Goal: Task Accomplishment & Management: Use online tool/utility

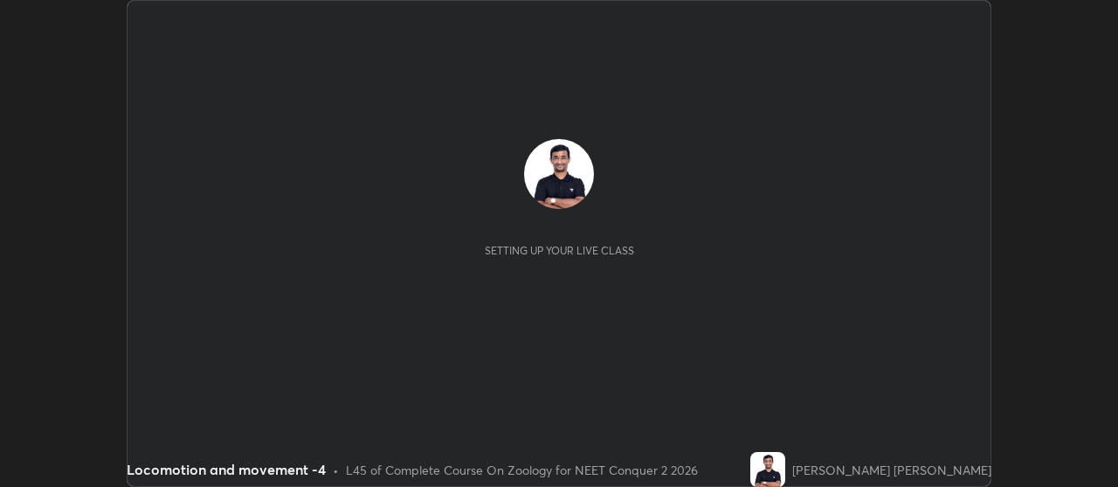
scroll to position [487, 1117]
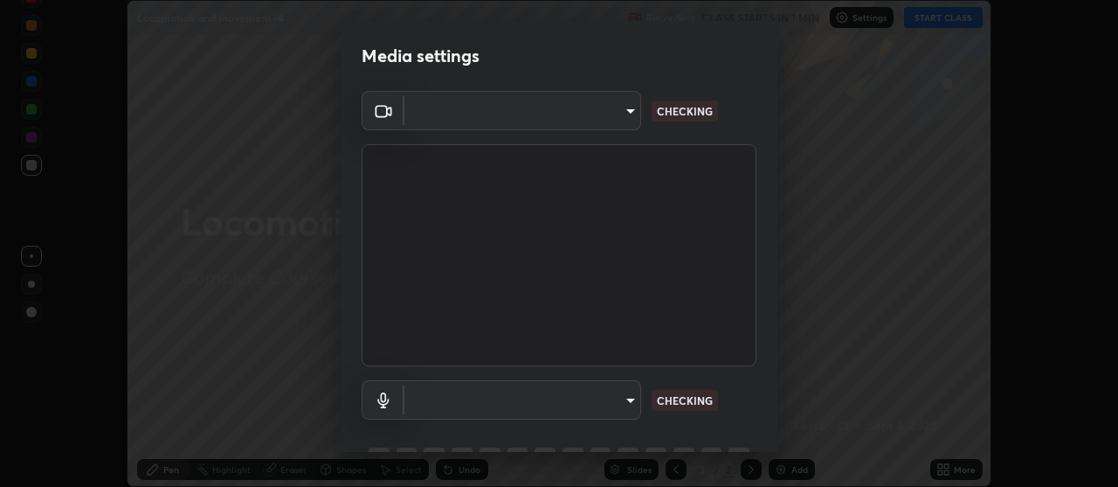
type input "b32c73f9f7383dfd5894755b812e900e91b535440668f828b547b286affdb2a7"
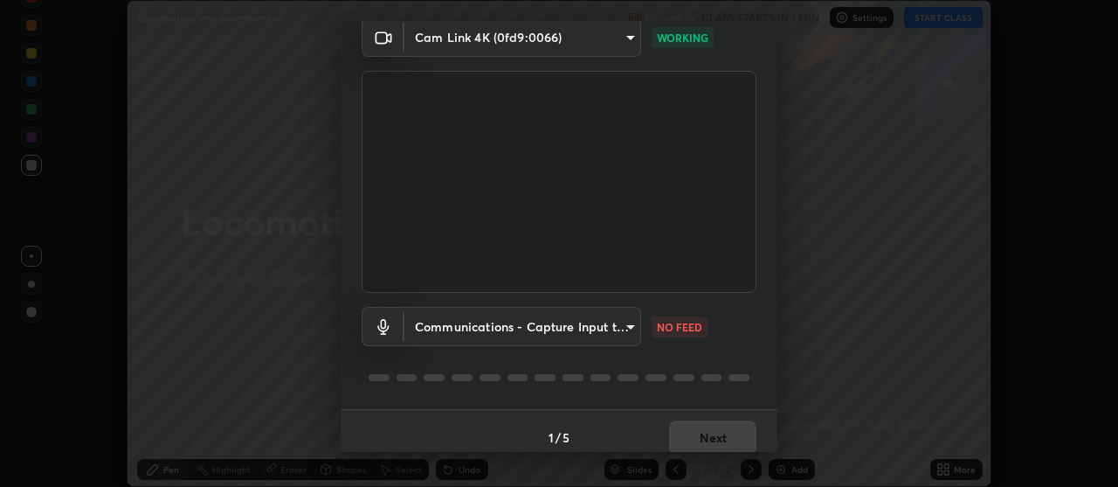
scroll to position [86, 0]
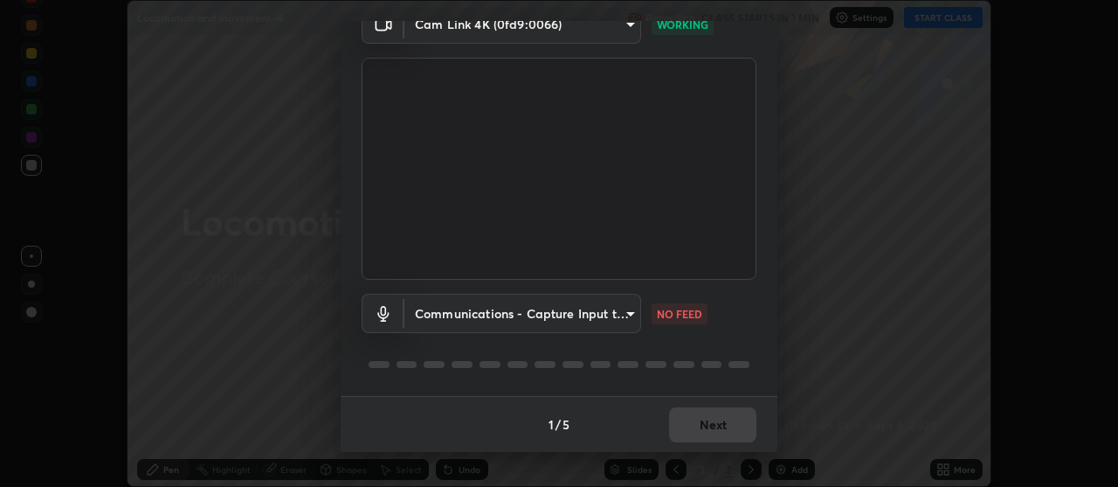
click at [632, 311] on body "Erase all Locomotion and movement -4 Recording CLASS STARTS IN 1 MIN Settings S…" at bounding box center [559, 243] width 1118 height 487
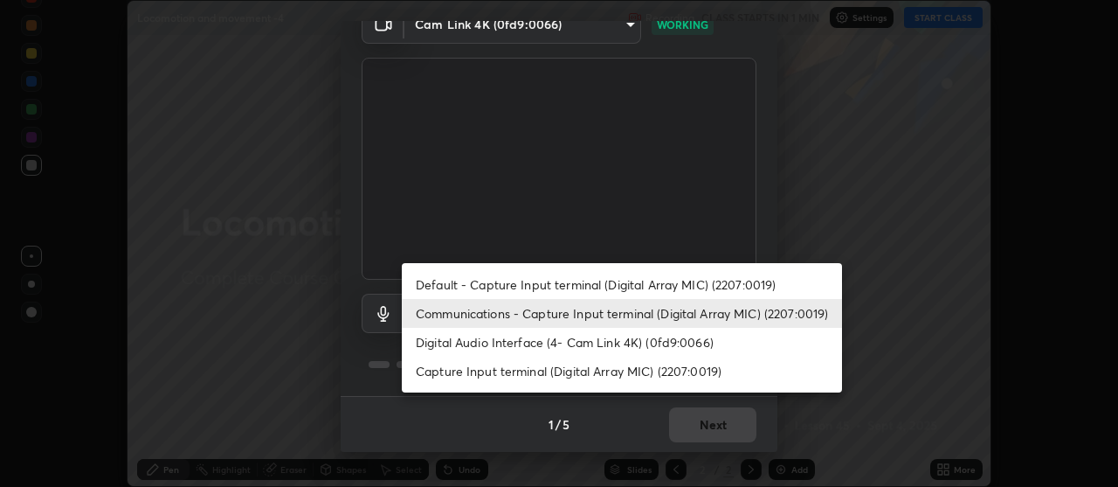
click at [606, 342] on li "Digital Audio Interface (4- Cam Link 4K) (0fd9:0066)" at bounding box center [622, 342] width 440 height 29
type input "7e24eadb503daefdb009f5231a994b533848cb2508ac5816b0a51b65dcacc65b"
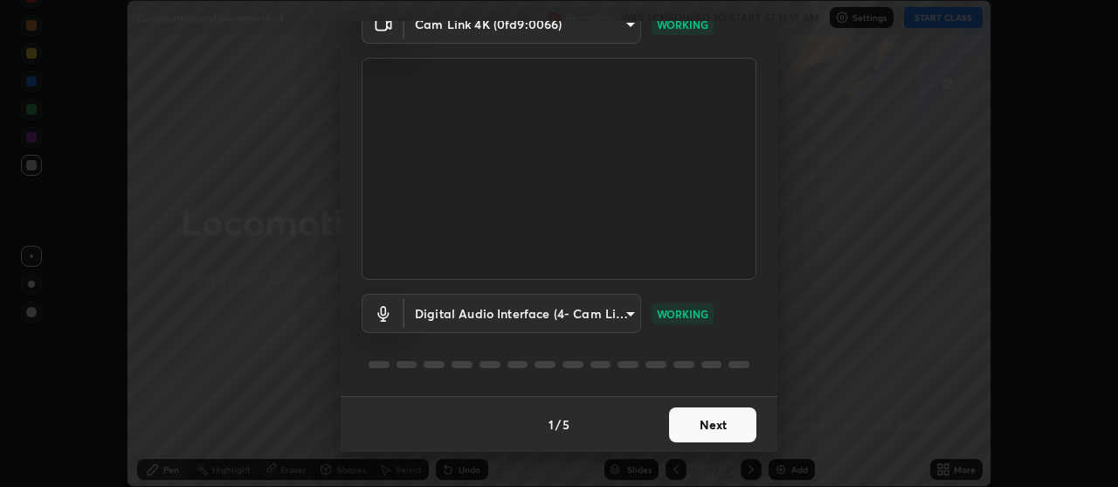
click at [711, 428] on button "Next" at bounding box center [712, 424] width 87 height 35
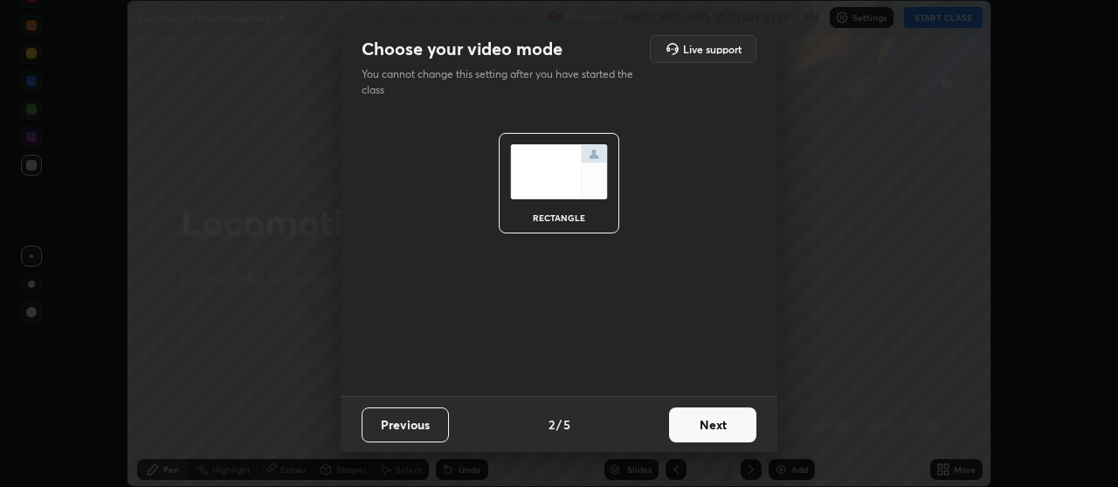
click at [714, 419] on button "Next" at bounding box center [712, 424] width 87 height 35
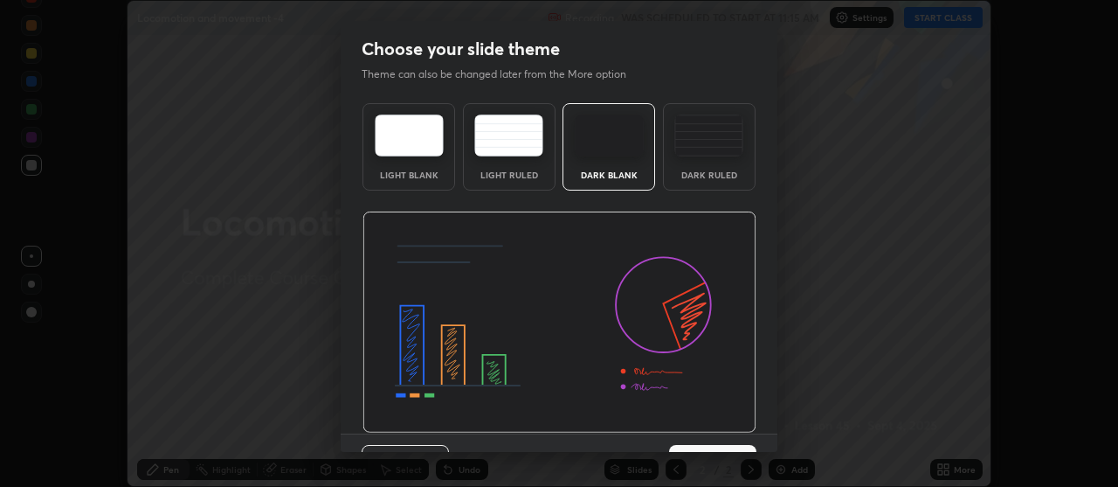
click at [709, 142] on img at bounding box center [708, 135] width 69 height 42
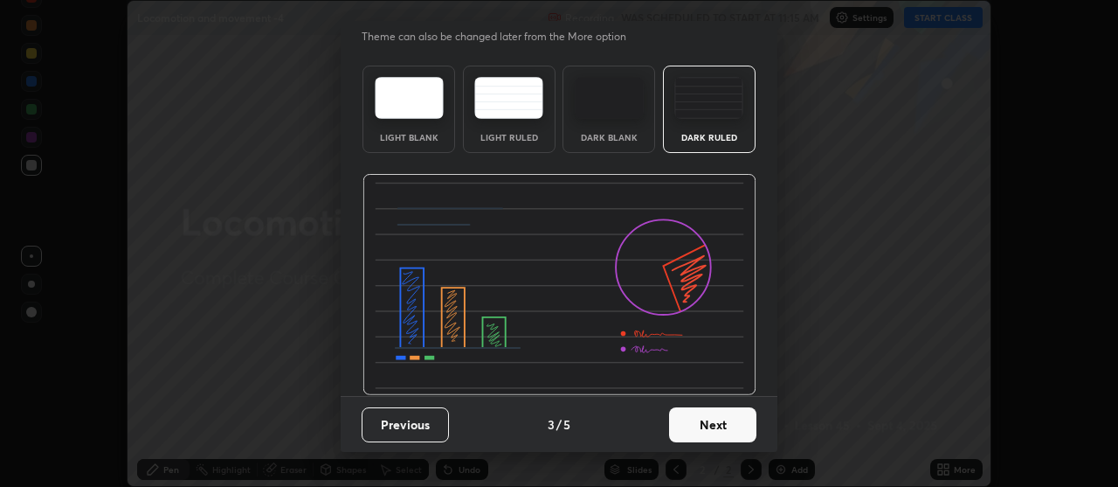
click at [716, 426] on button "Next" at bounding box center [712, 424] width 87 height 35
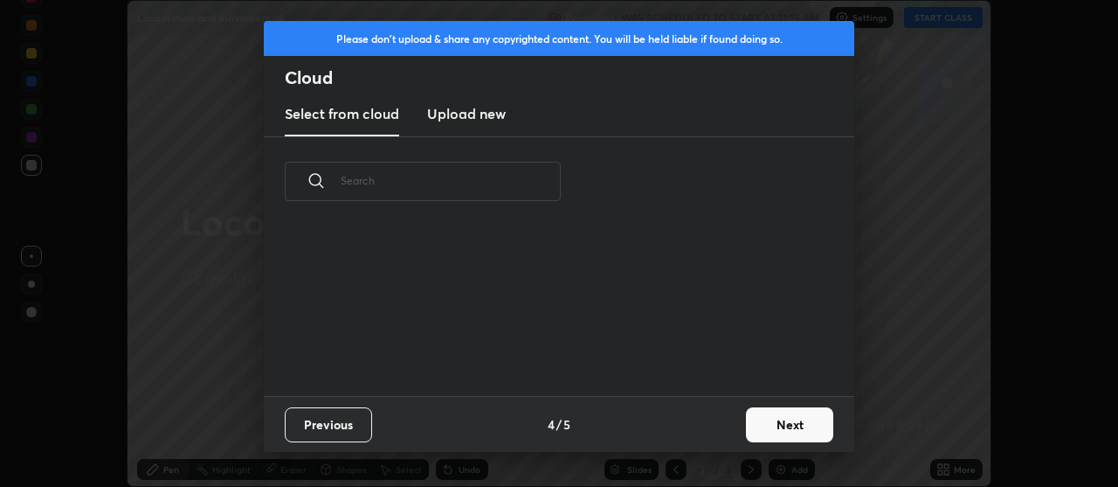
click at [780, 425] on button "Next" at bounding box center [789, 424] width 87 height 35
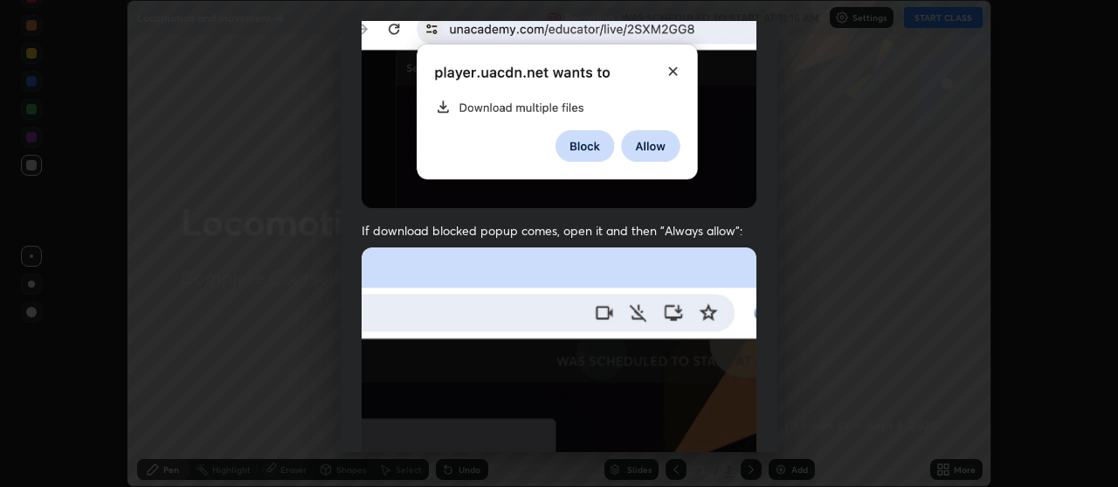
scroll to position [443, 0]
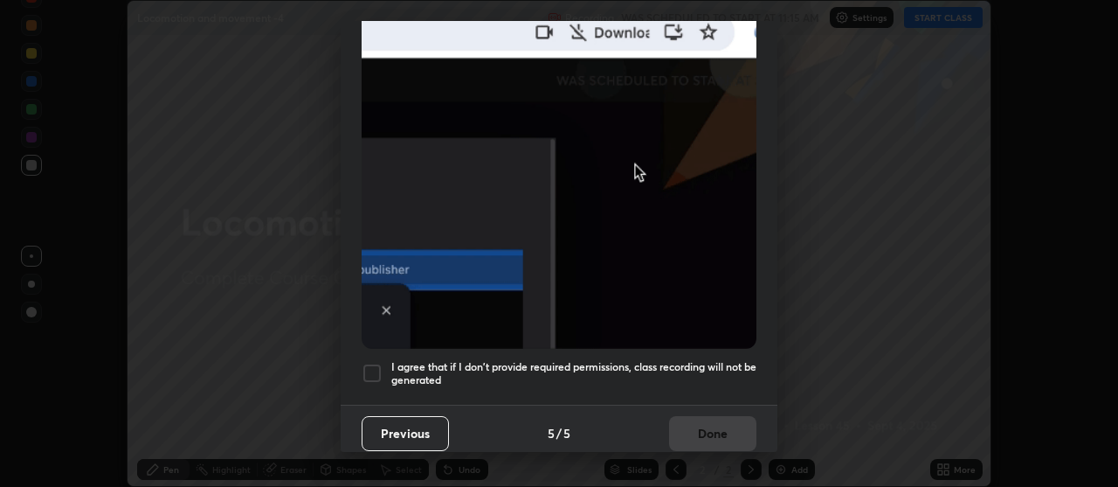
click at [380, 363] on div at bounding box center [372, 373] width 21 height 21
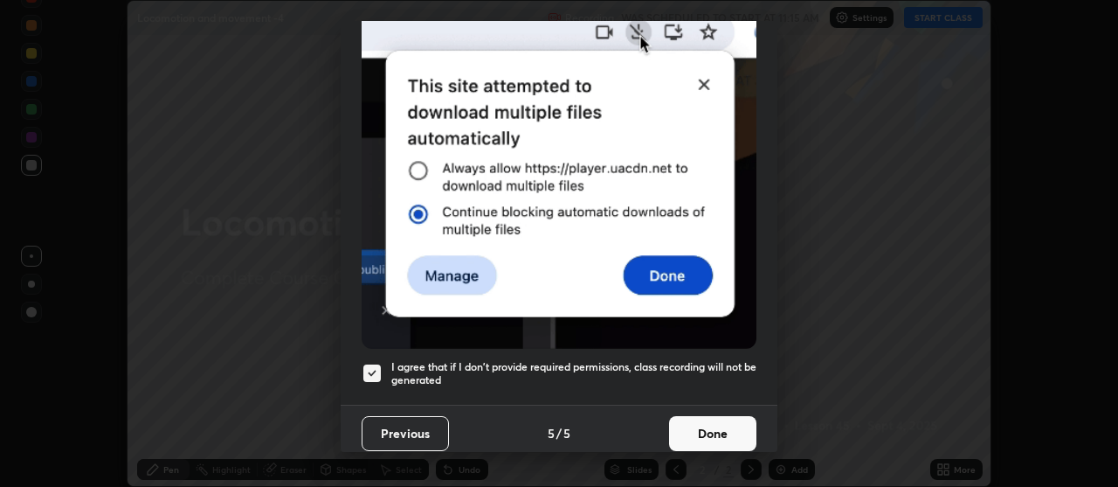
click at [704, 416] on button "Done" at bounding box center [712, 433] width 87 height 35
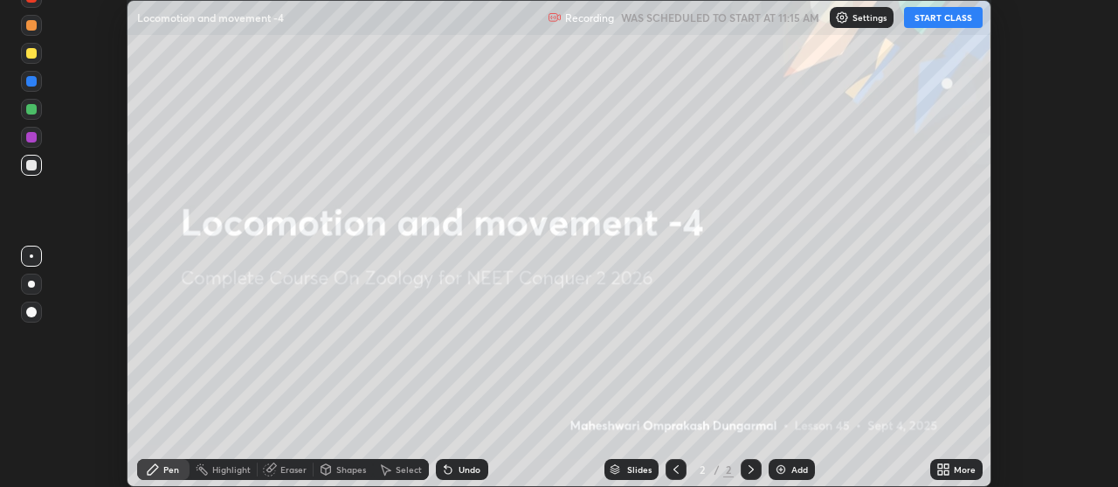
click at [937, 18] on button "START CLASS" at bounding box center [943, 17] width 79 height 21
click at [943, 472] on icon at bounding box center [940, 472] width 4 height 4
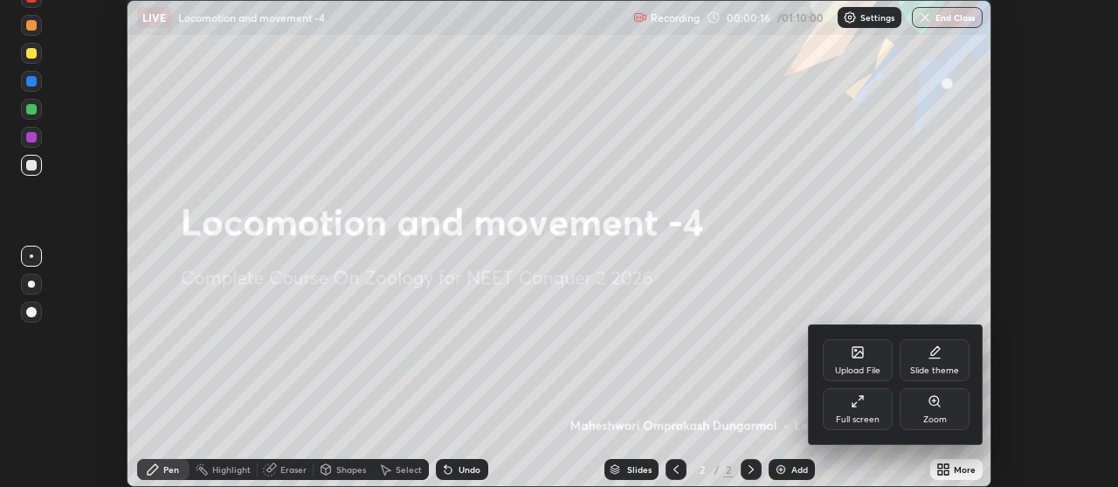
click at [859, 360] on div "Upload File" at bounding box center [858, 360] width 70 height 42
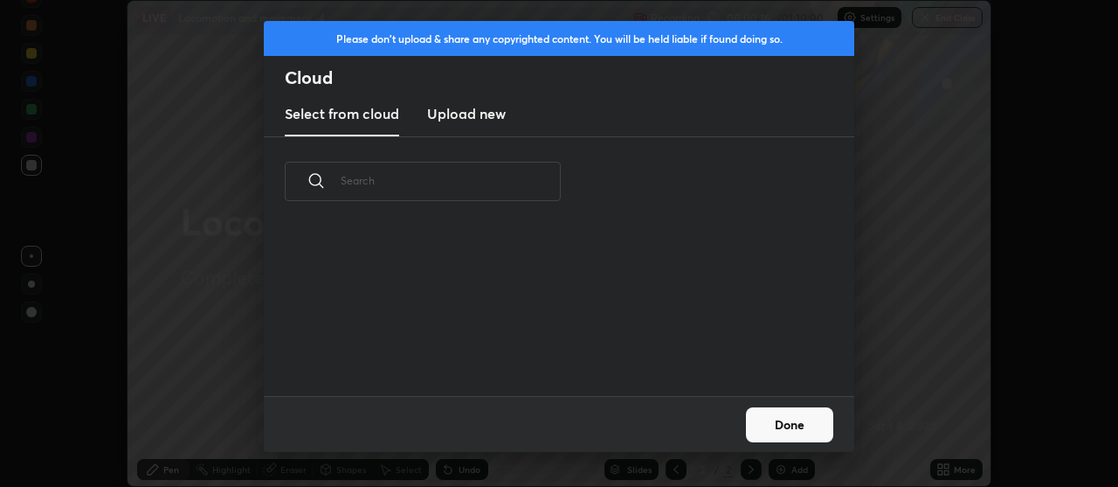
scroll to position [169, 561]
click at [468, 108] on h3 "Upload new" at bounding box center [466, 113] width 79 height 21
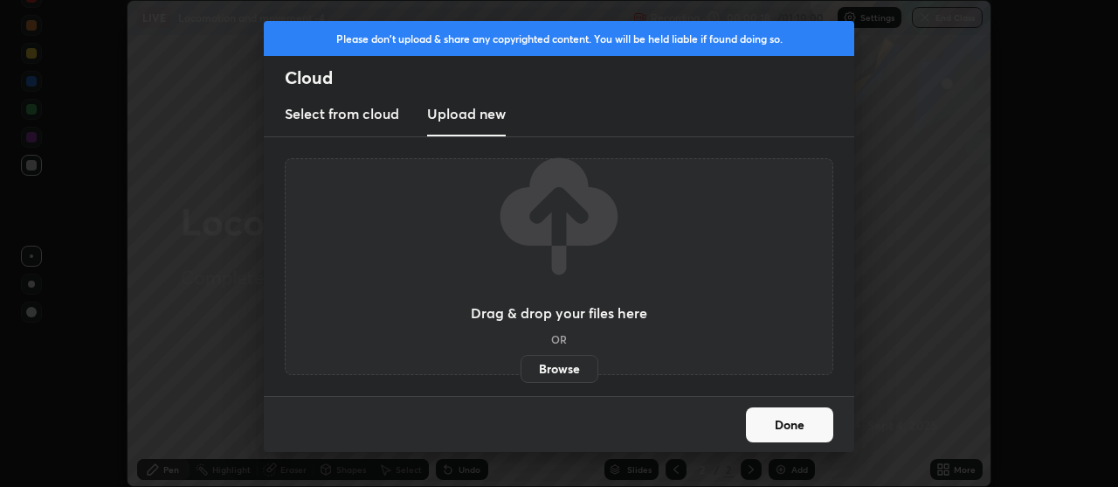
click at [571, 370] on label "Browse" at bounding box center [560, 369] width 78 height 28
click at [521, 370] on input "Browse" at bounding box center [521, 369] width 0 height 28
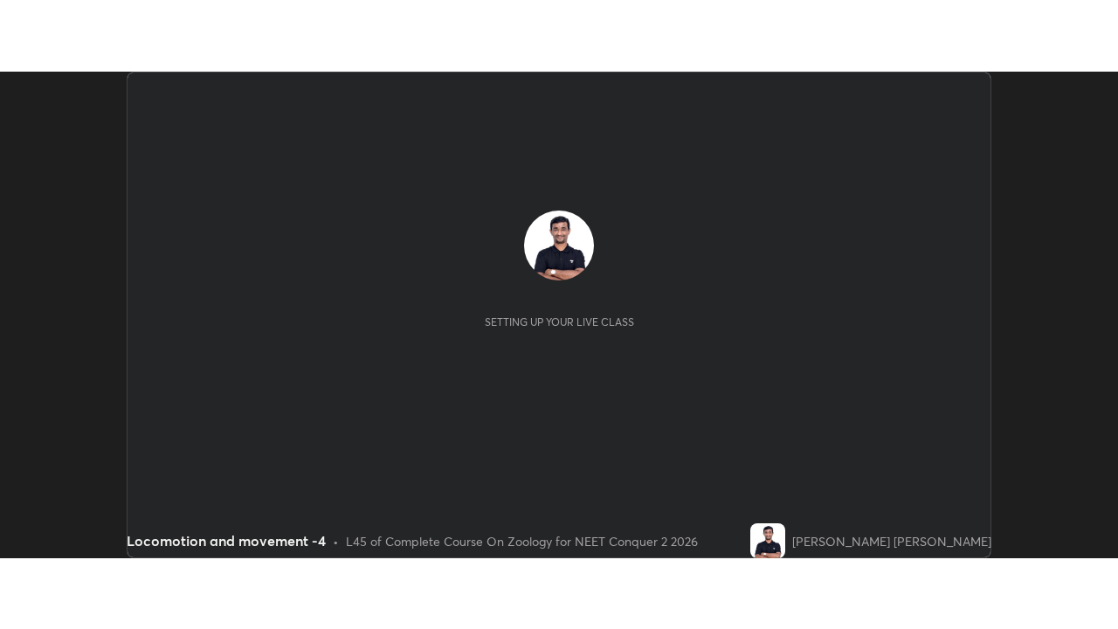
scroll to position [487, 1117]
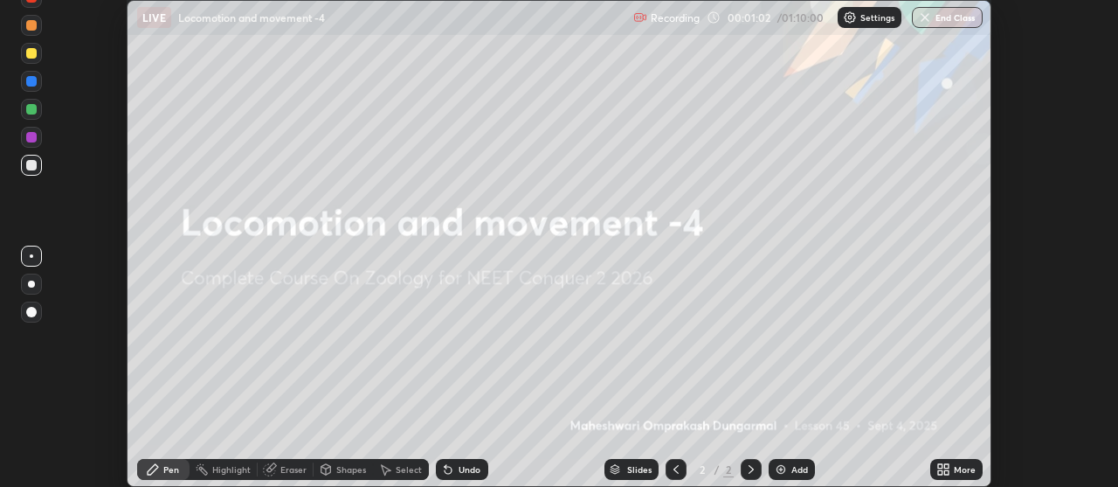
click at [946, 466] on icon at bounding box center [946, 466] width 4 height 4
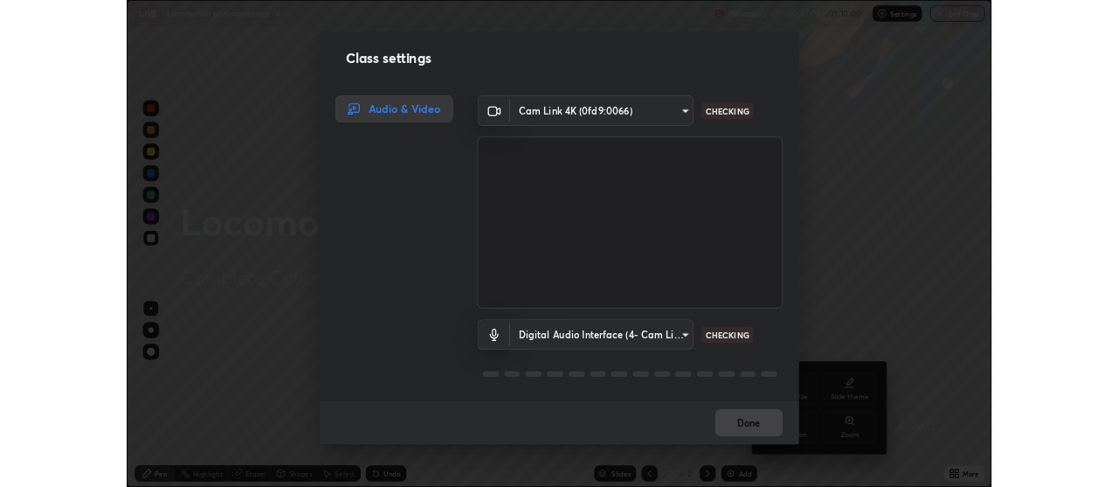
scroll to position [629, 1118]
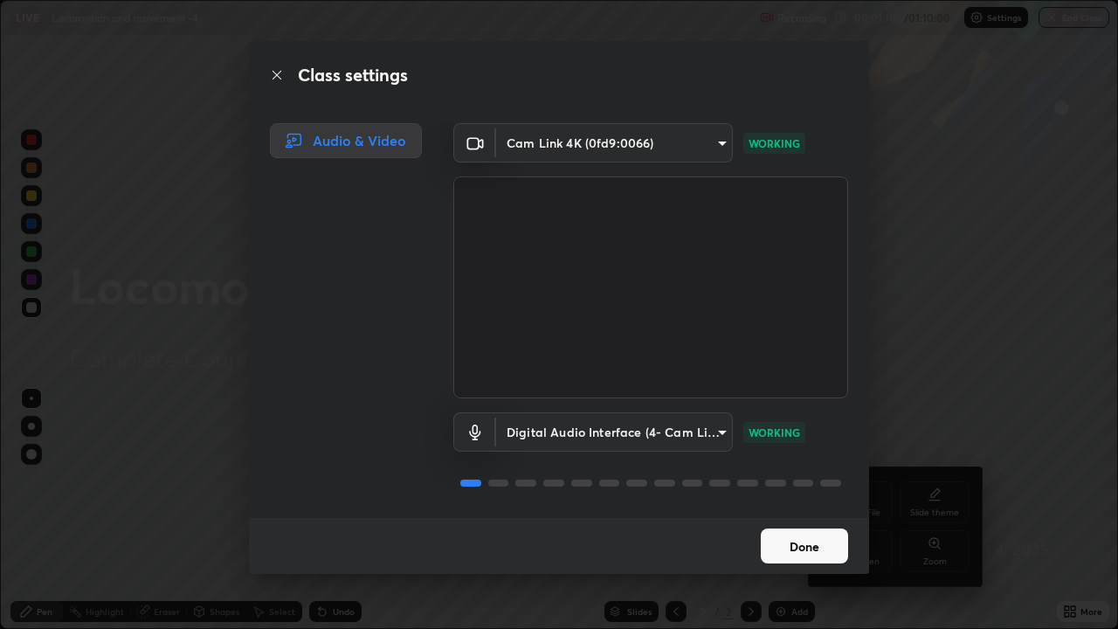
click at [806, 486] on button "Done" at bounding box center [804, 546] width 87 height 35
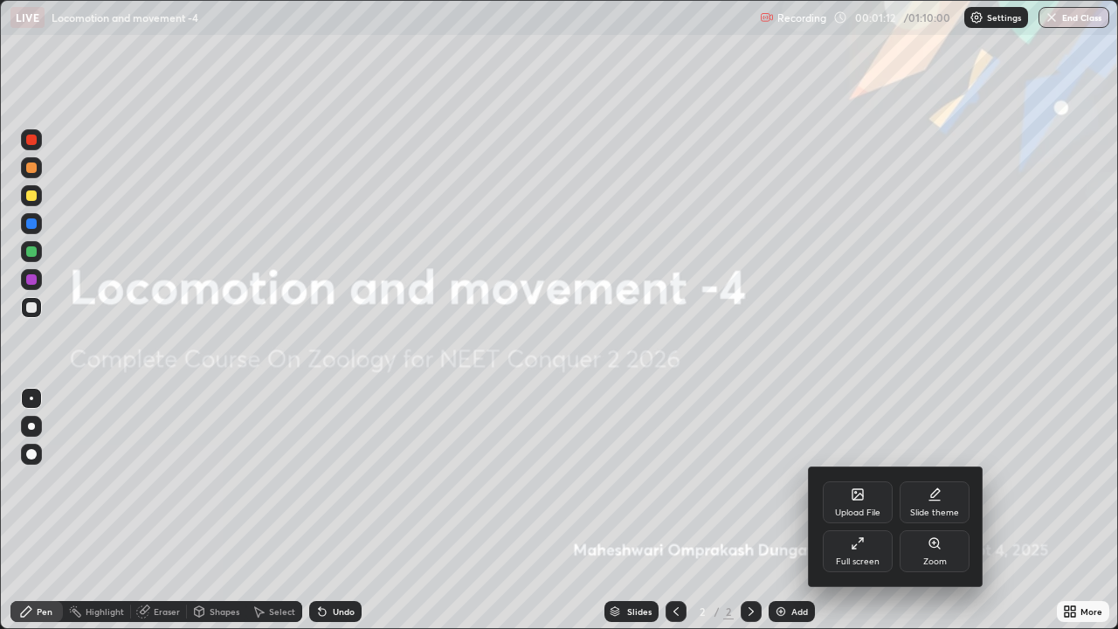
click at [856, 486] on icon at bounding box center [859, 497] width 10 height 6
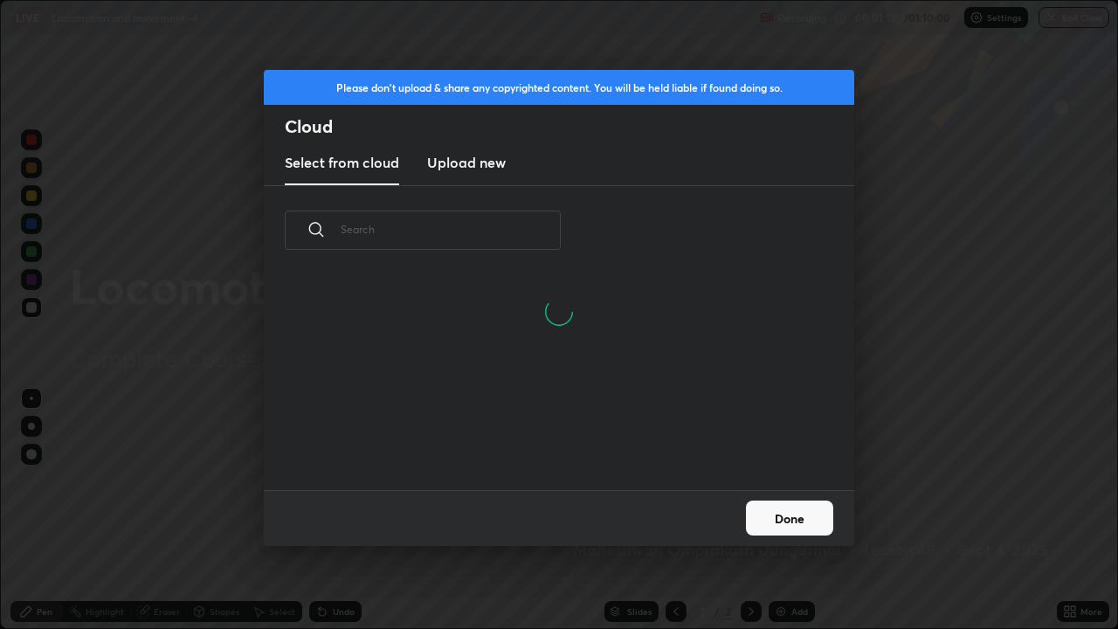
click at [473, 165] on h3 "Upload new" at bounding box center [466, 162] width 79 height 21
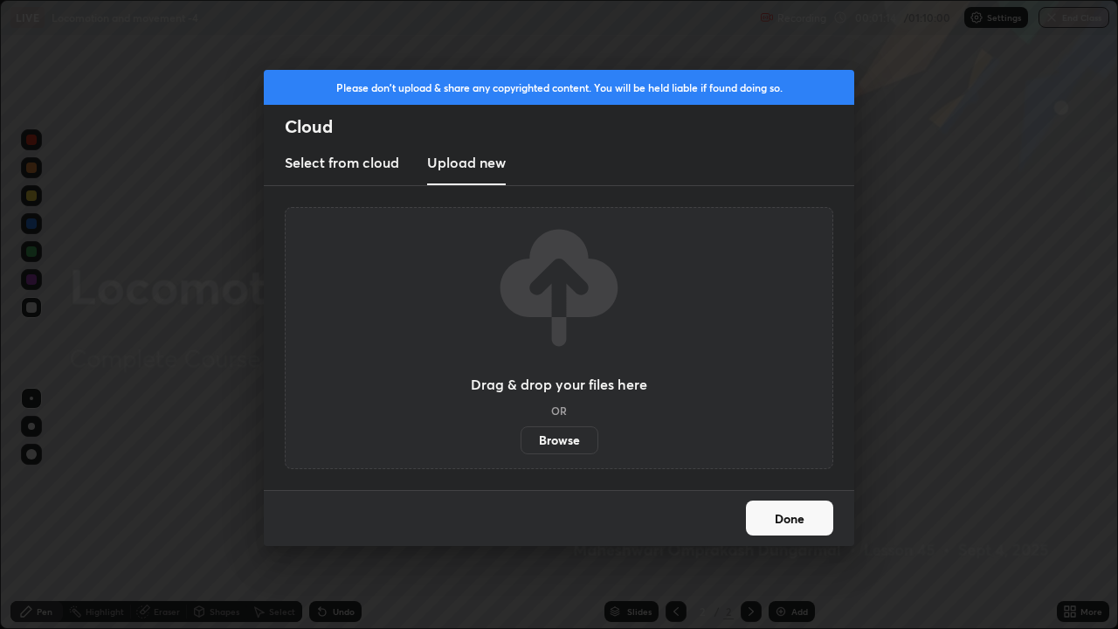
click at [557, 438] on label "Browse" at bounding box center [560, 440] width 78 height 28
click at [521, 438] on input "Browse" at bounding box center [521, 440] width 0 height 28
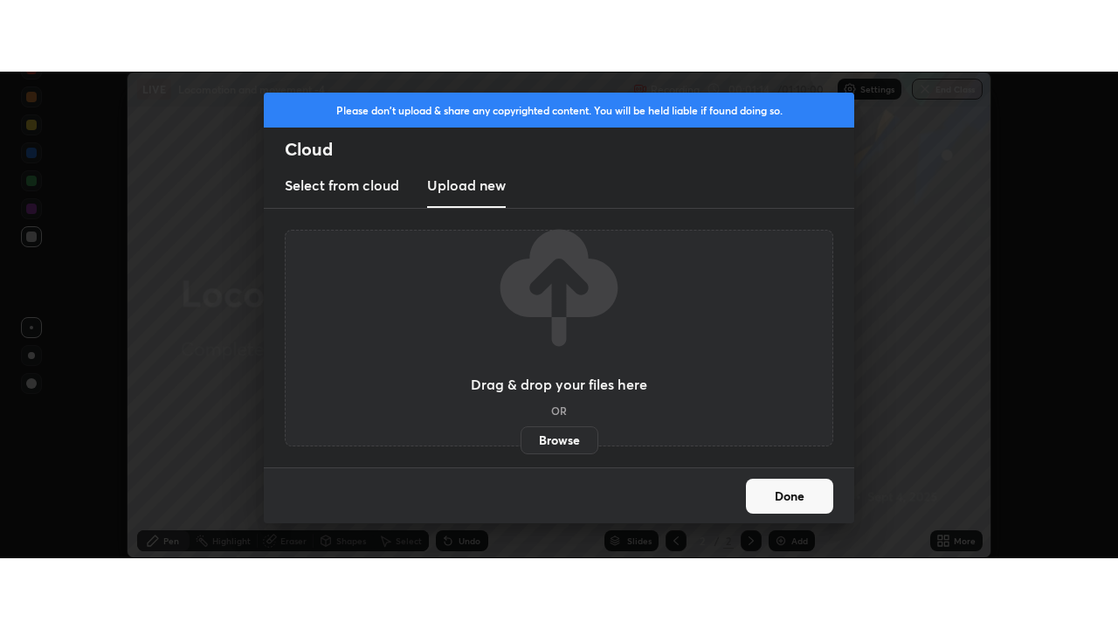
scroll to position [86881, 86249]
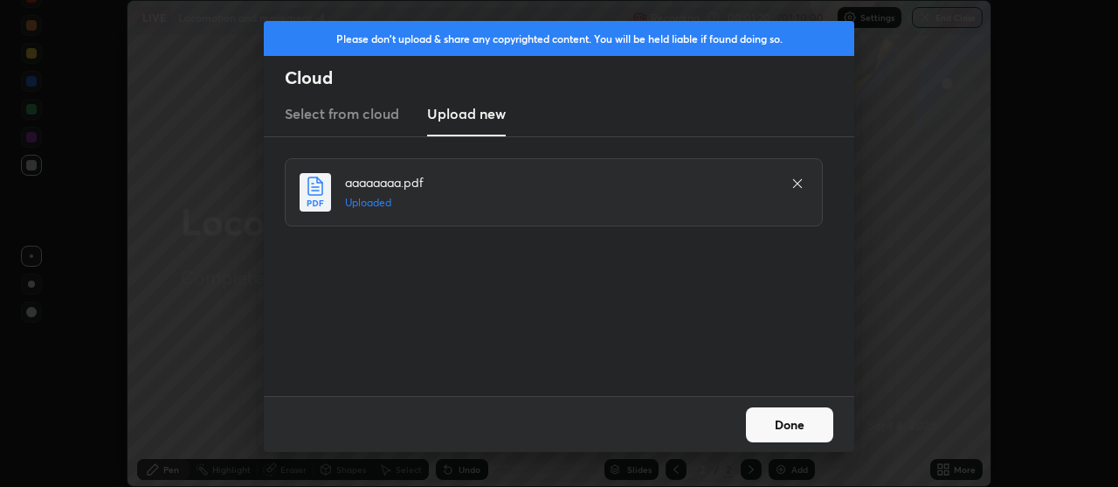
click at [784, 430] on button "Done" at bounding box center [789, 424] width 87 height 35
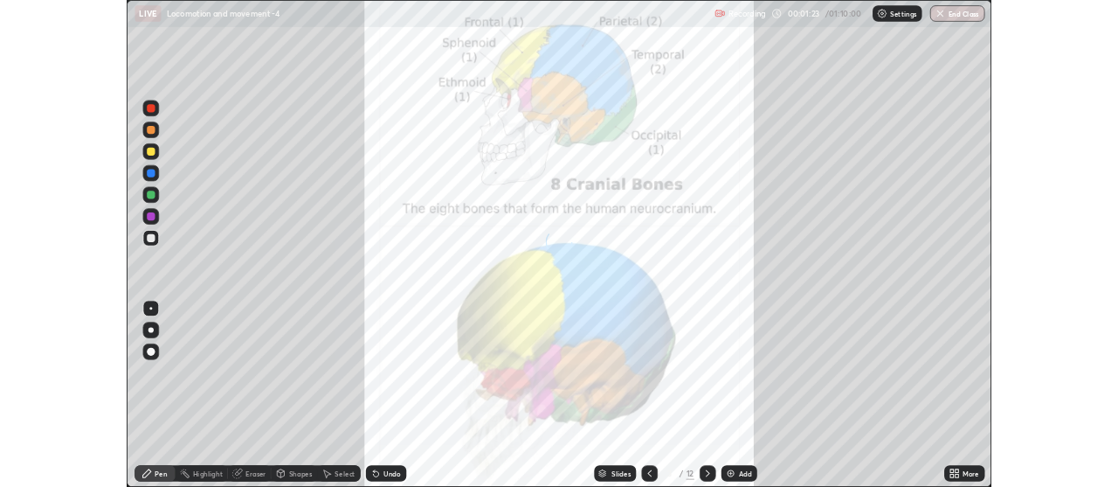
scroll to position [629, 1118]
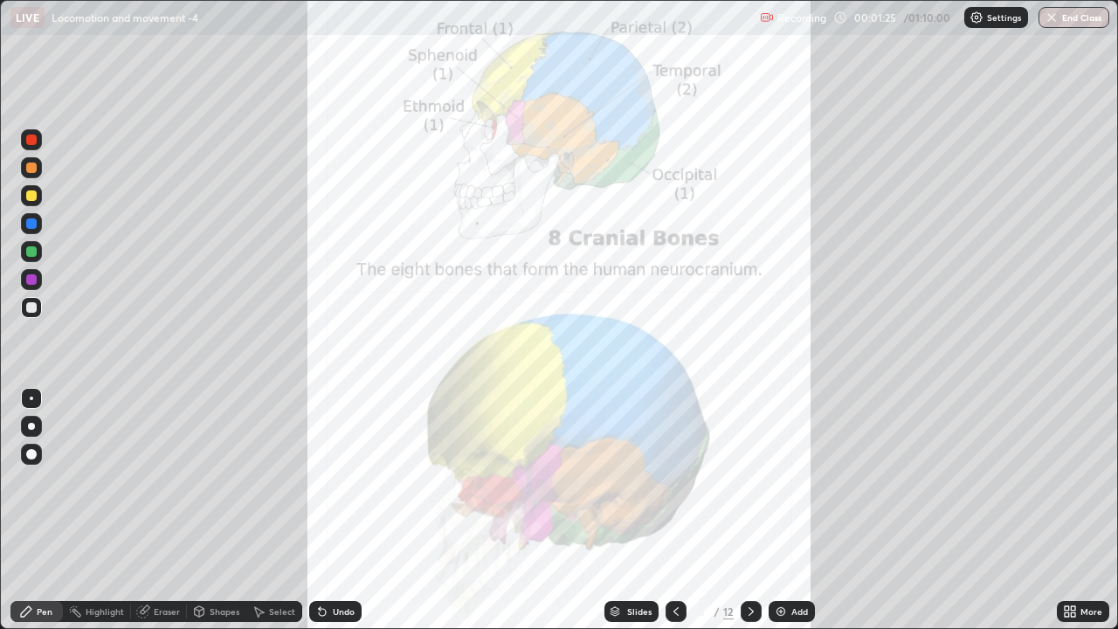
click at [1067, 486] on icon at bounding box center [1067, 614] width 4 height 4
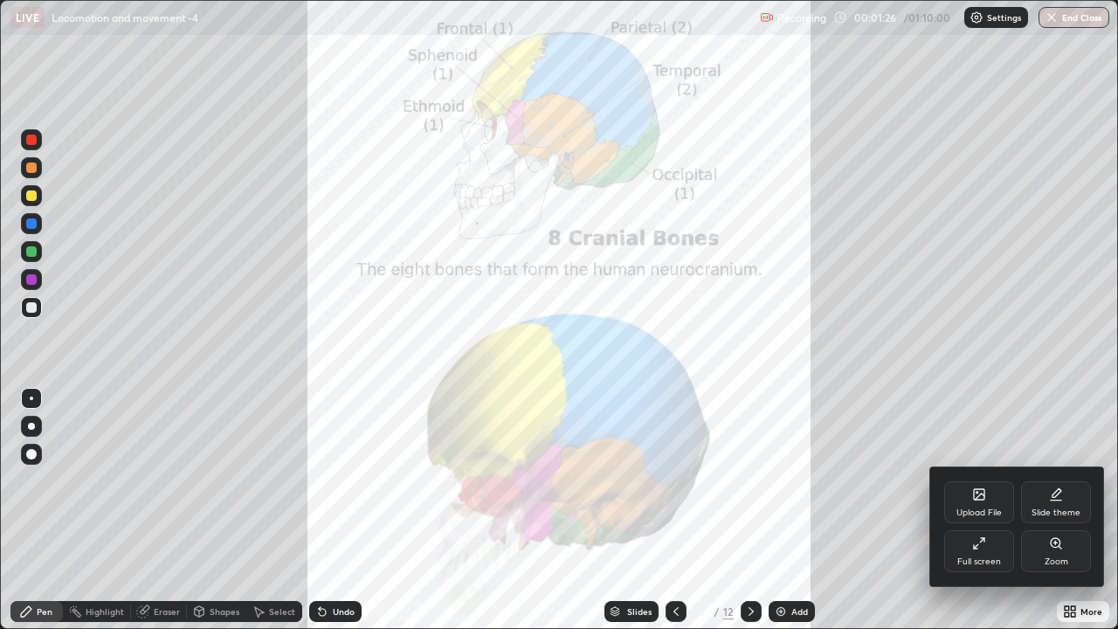
click at [978, 486] on icon at bounding box center [979, 543] width 14 height 14
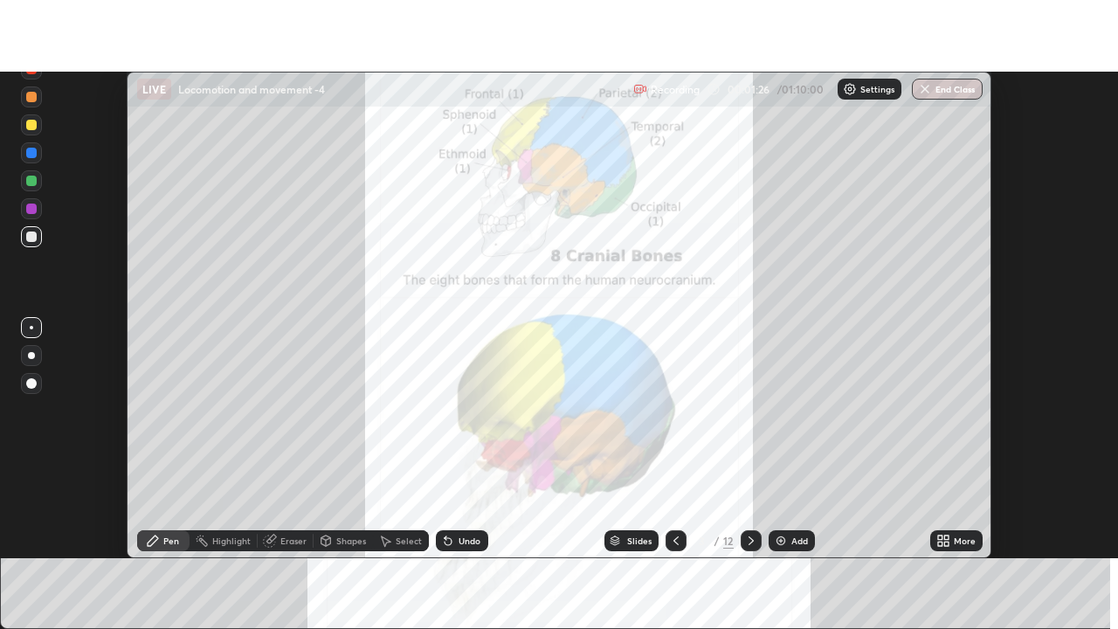
scroll to position [86881, 86249]
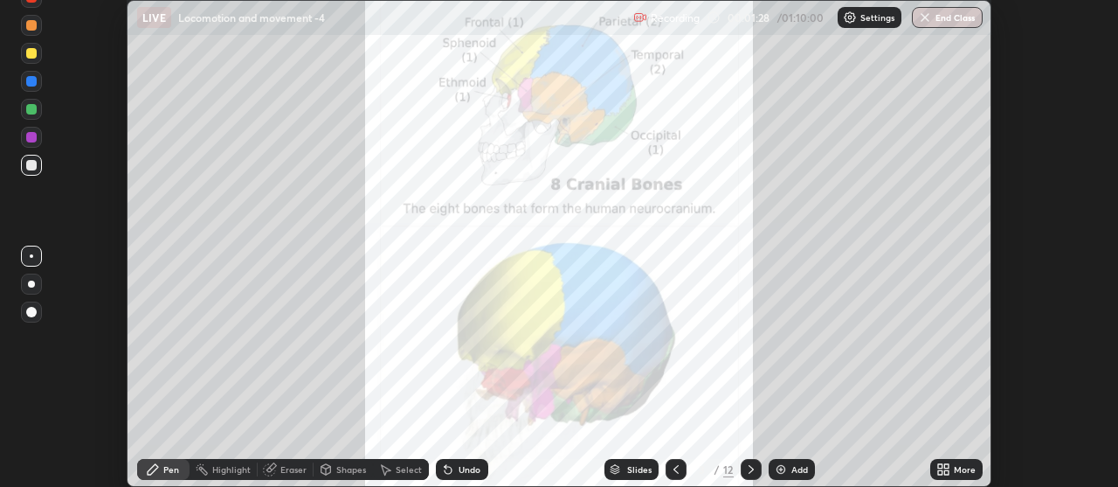
click at [945, 467] on icon at bounding box center [946, 466] width 4 height 4
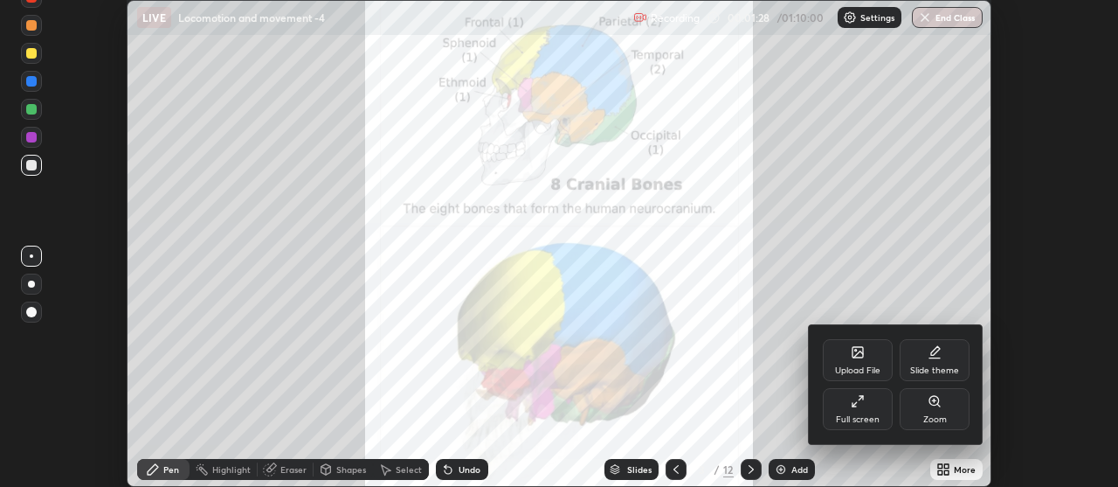
click at [857, 400] on icon at bounding box center [858, 401] width 14 height 14
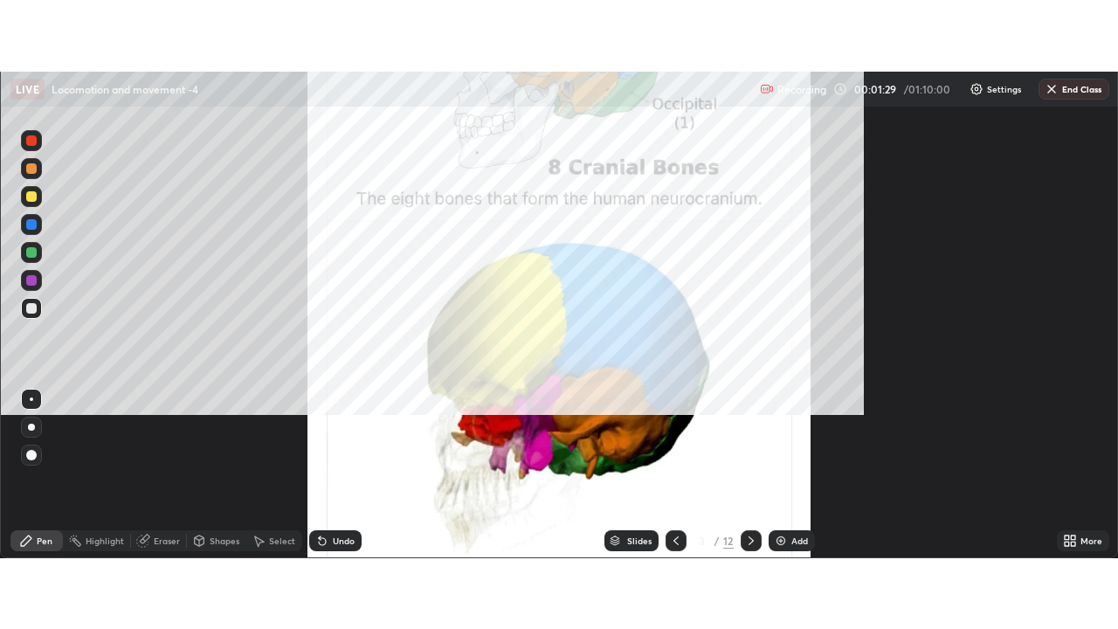
scroll to position [629, 1118]
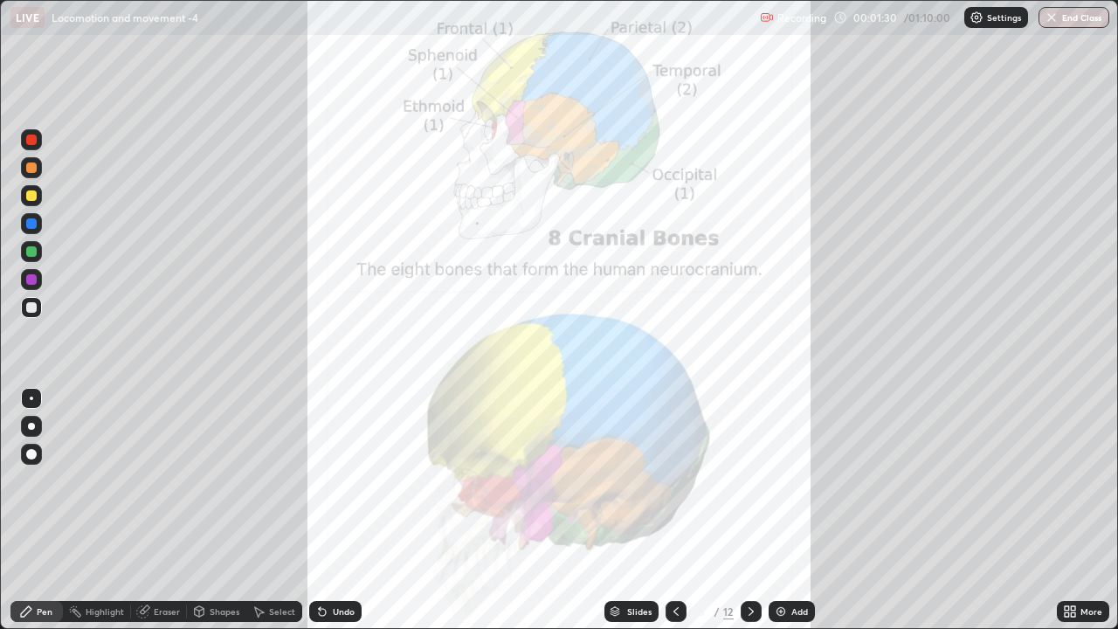
click at [674, 486] on icon at bounding box center [676, 612] width 14 height 14
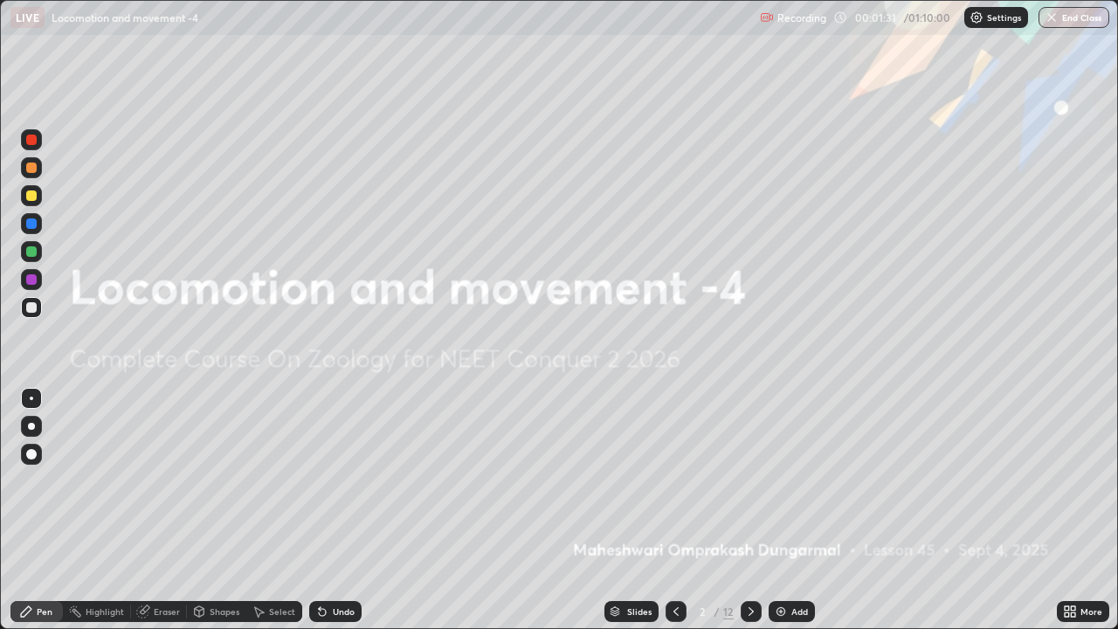
click at [778, 486] on img at bounding box center [781, 612] width 14 height 14
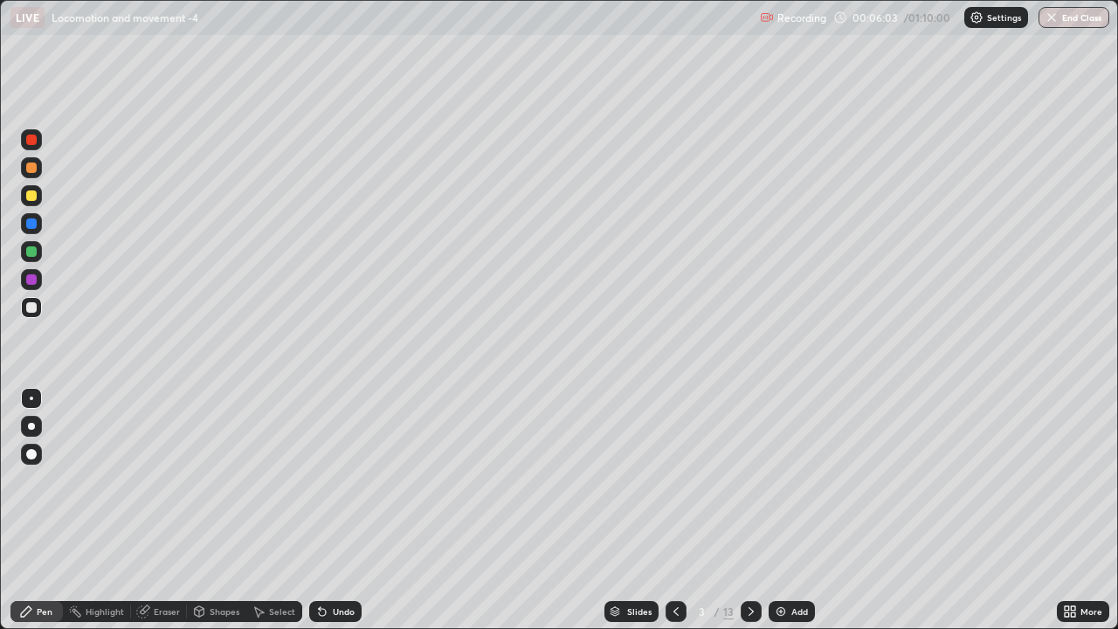
click at [323, 486] on icon at bounding box center [322, 612] width 7 height 7
click at [778, 486] on img at bounding box center [781, 612] width 14 height 14
click at [320, 486] on icon at bounding box center [322, 612] width 7 height 7
click at [322, 486] on icon at bounding box center [322, 612] width 7 height 7
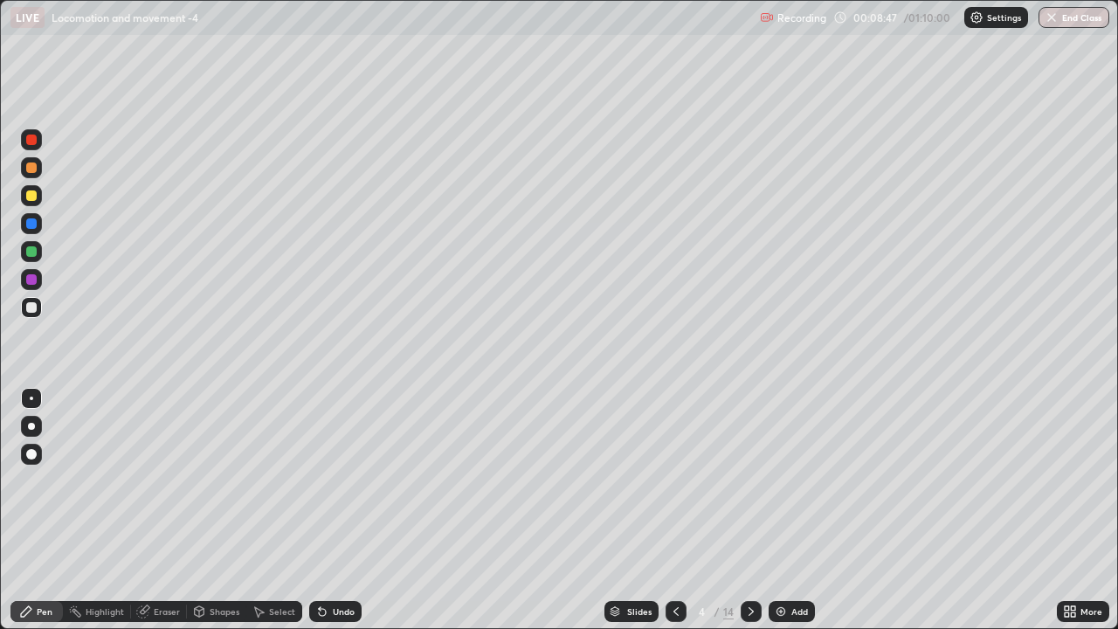
click at [321, 486] on icon at bounding box center [322, 612] width 7 height 7
click at [322, 486] on icon at bounding box center [322, 612] width 7 height 7
click at [321, 486] on icon at bounding box center [322, 612] width 7 height 7
click at [747, 486] on icon at bounding box center [751, 612] width 14 height 14
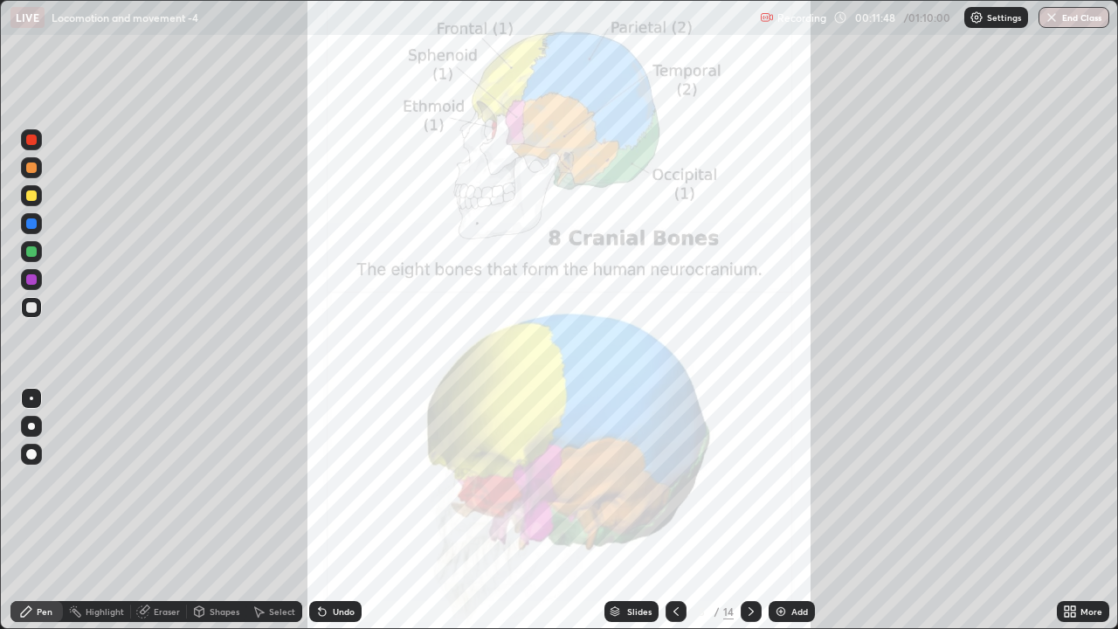
click at [674, 486] on icon at bounding box center [676, 612] width 14 height 14
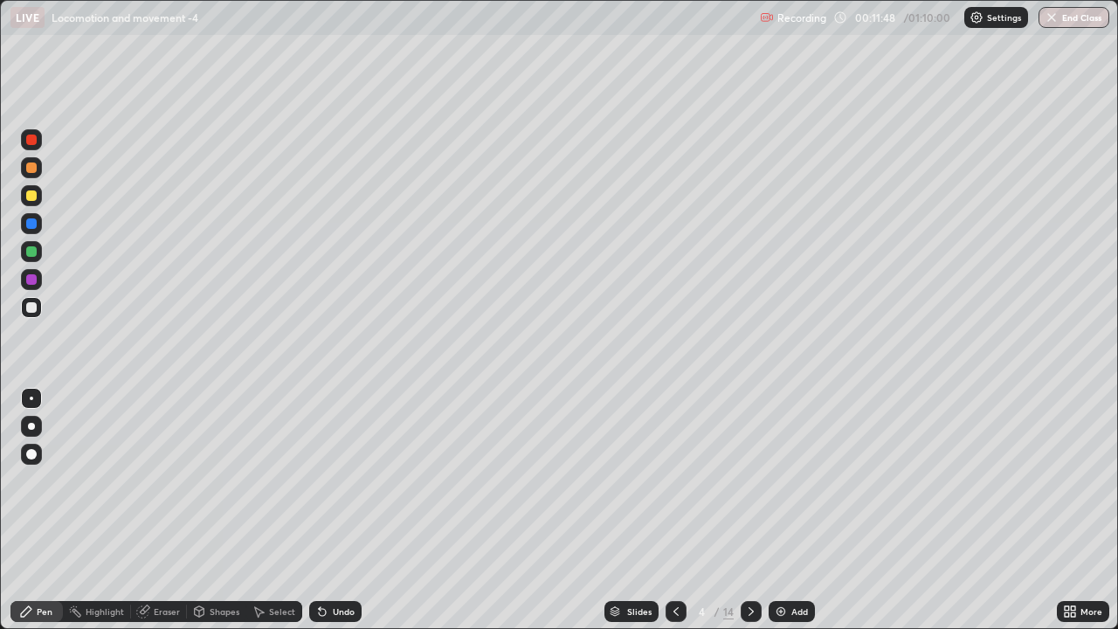
click at [776, 486] on img at bounding box center [781, 612] width 14 height 14
click at [319, 486] on icon at bounding box center [322, 612] width 7 height 7
click at [748, 486] on icon at bounding box center [751, 612] width 14 height 14
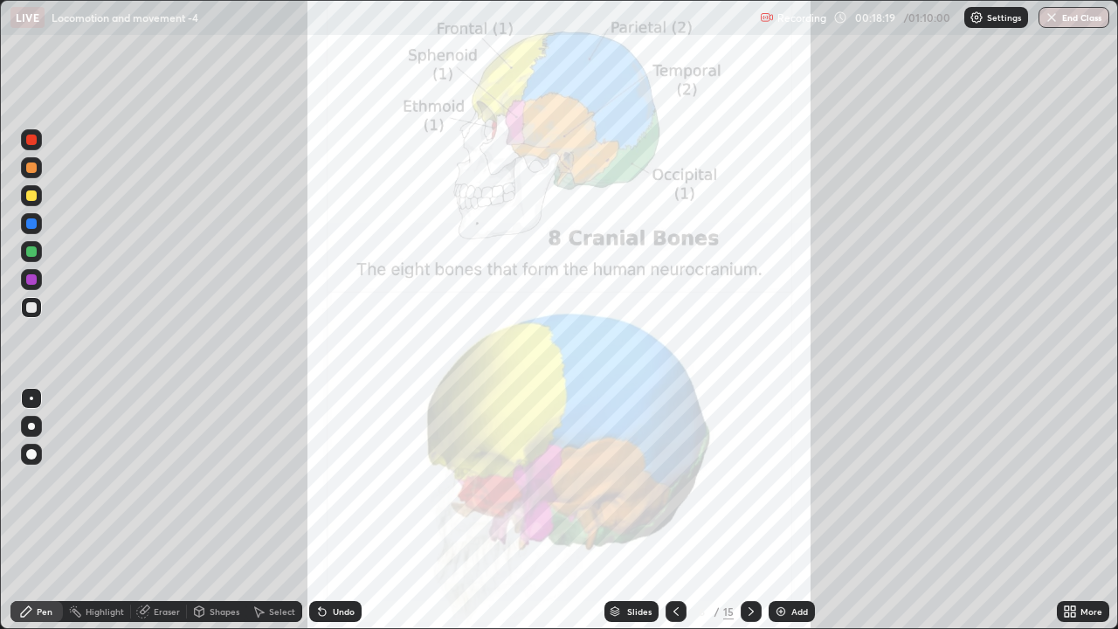
click at [757, 486] on div at bounding box center [751, 611] width 21 height 21
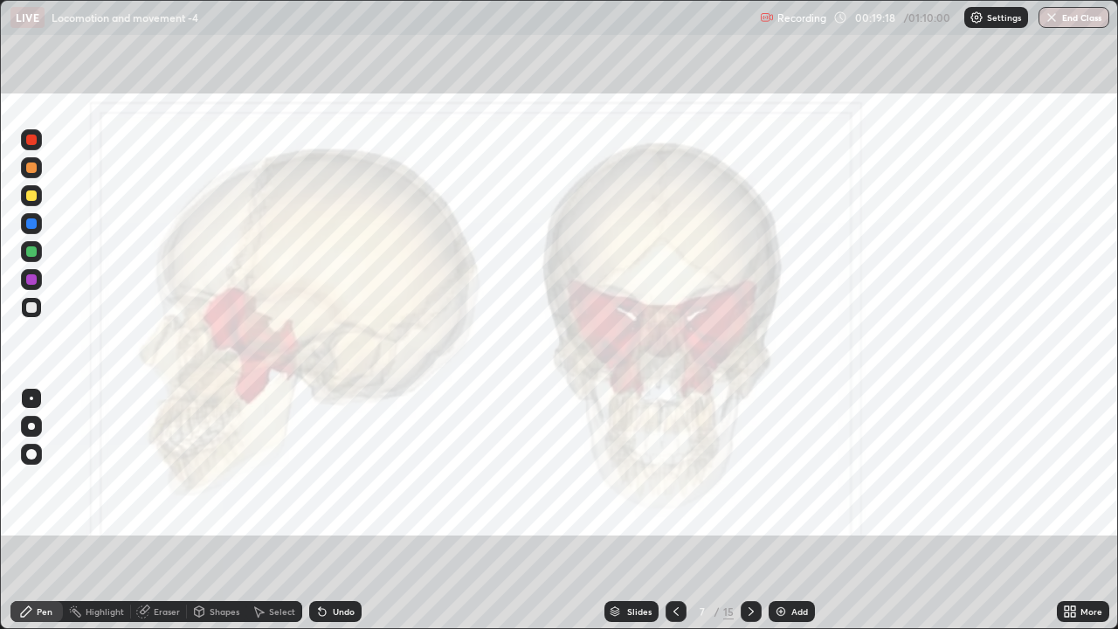
click at [749, 486] on icon at bounding box center [751, 612] width 14 height 14
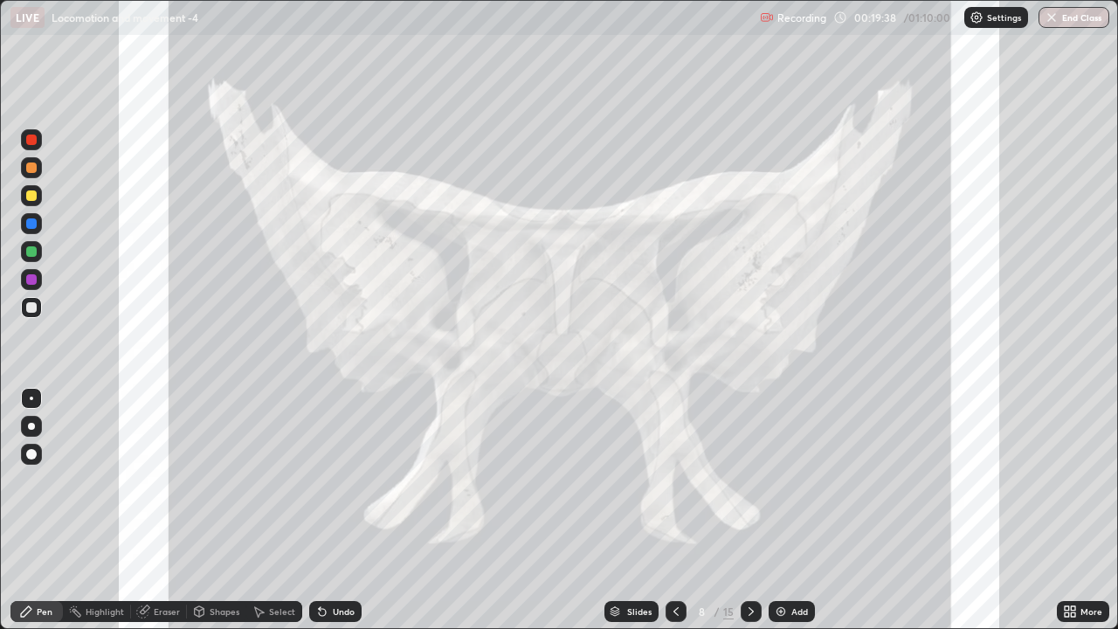
click at [750, 486] on icon at bounding box center [751, 612] width 14 height 14
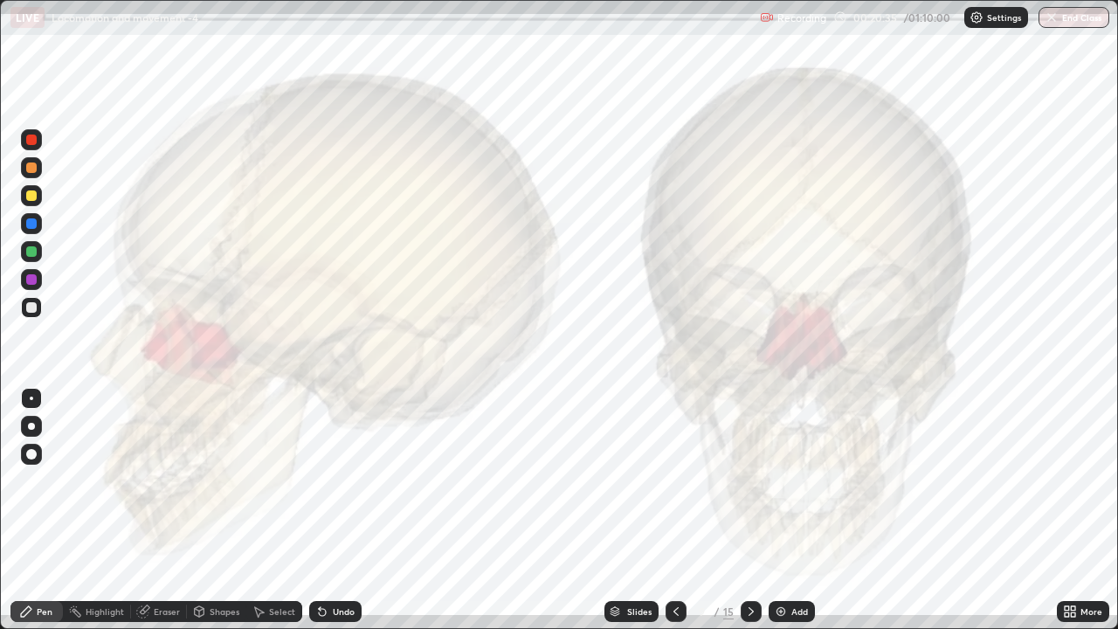
click at [778, 486] on img at bounding box center [781, 612] width 14 height 14
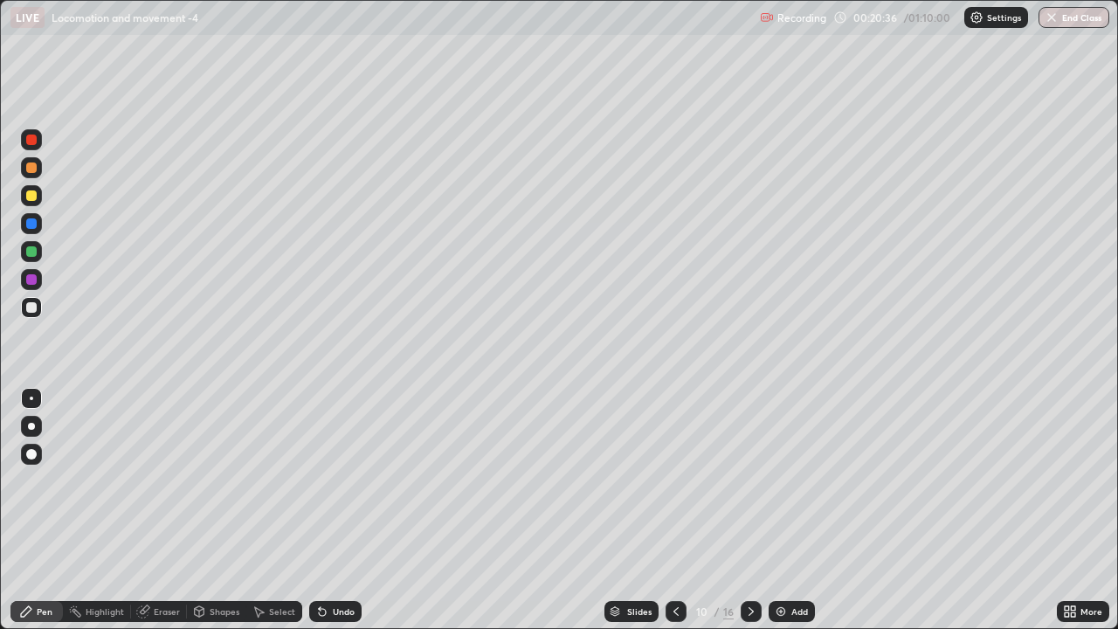
click at [30, 197] on div at bounding box center [31, 195] width 10 height 10
click at [32, 303] on div at bounding box center [31, 307] width 10 height 10
click at [34, 458] on div at bounding box center [31, 454] width 10 height 10
click at [333, 486] on div "Undo" at bounding box center [344, 611] width 22 height 9
click at [338, 486] on div "Undo" at bounding box center [344, 611] width 22 height 9
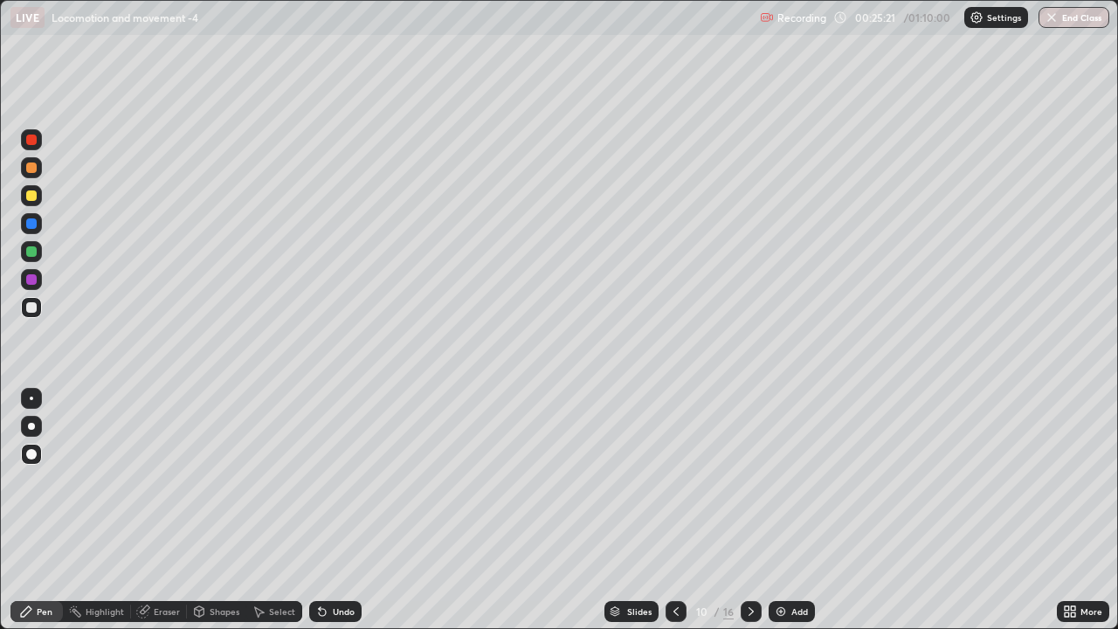
click at [750, 486] on icon at bounding box center [751, 612] width 14 height 14
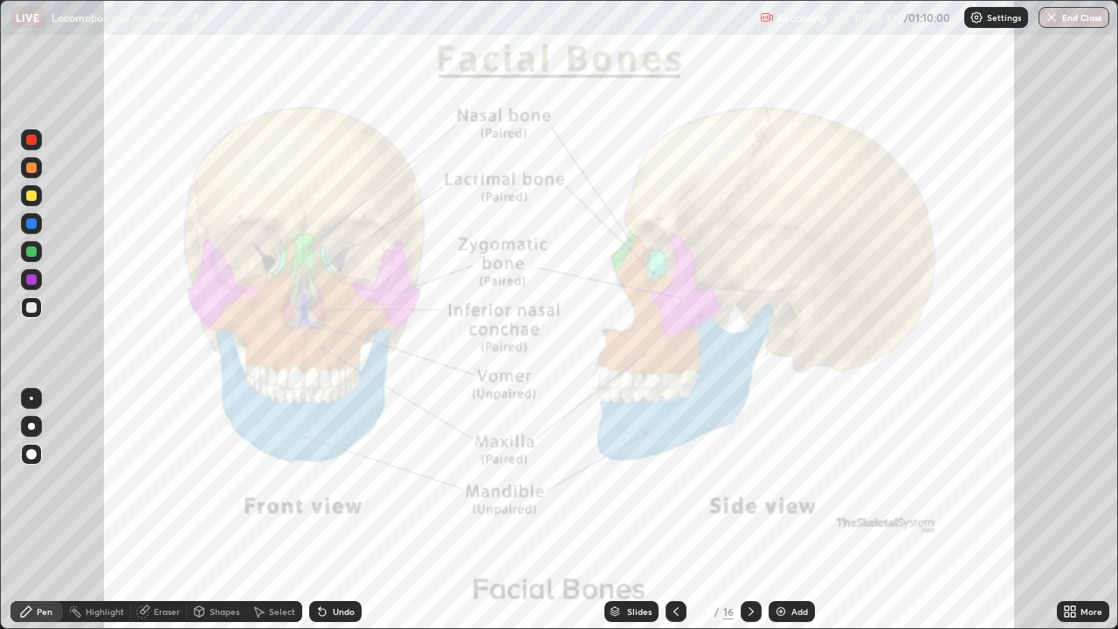
click at [31, 252] on div at bounding box center [31, 251] width 10 height 10
click at [752, 486] on icon at bounding box center [751, 612] width 14 height 14
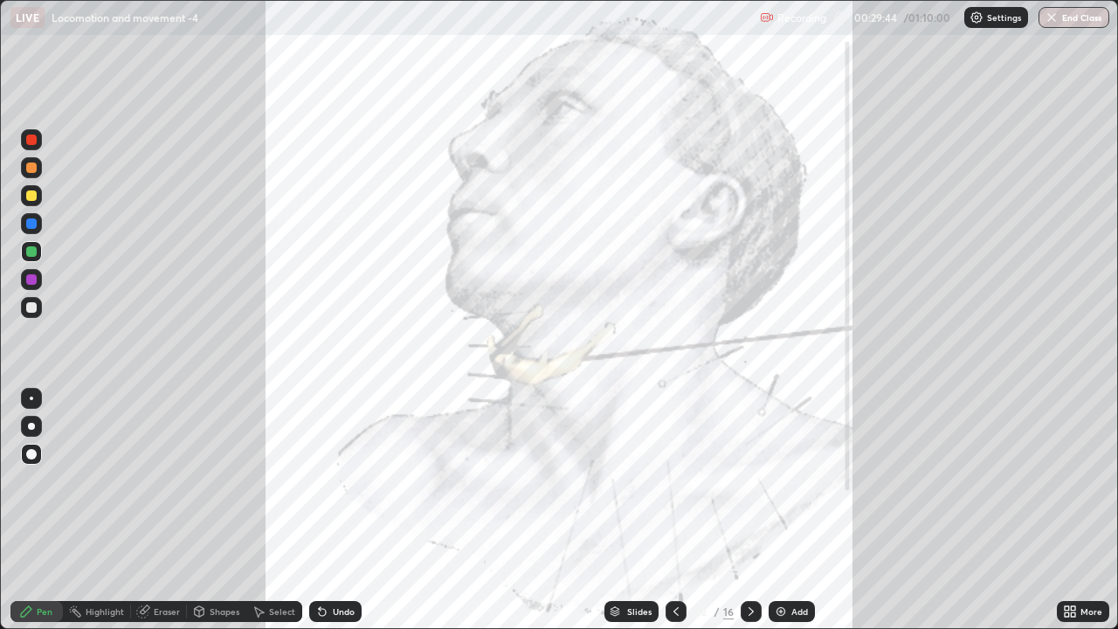
click at [29, 309] on div at bounding box center [31, 307] width 10 height 10
click at [750, 486] on icon at bounding box center [751, 612] width 14 height 14
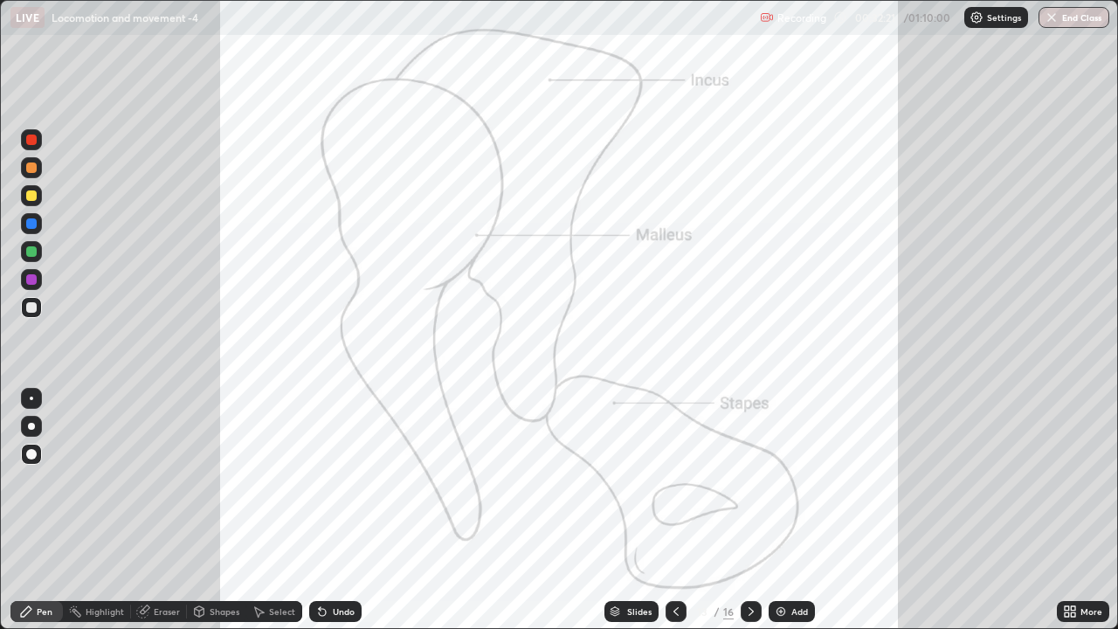
click at [30, 138] on div at bounding box center [31, 140] width 10 height 10
click at [31, 169] on div at bounding box center [31, 168] width 10 height 10
click at [30, 425] on div at bounding box center [31, 426] width 7 height 7
click at [750, 486] on icon at bounding box center [751, 612] width 14 height 14
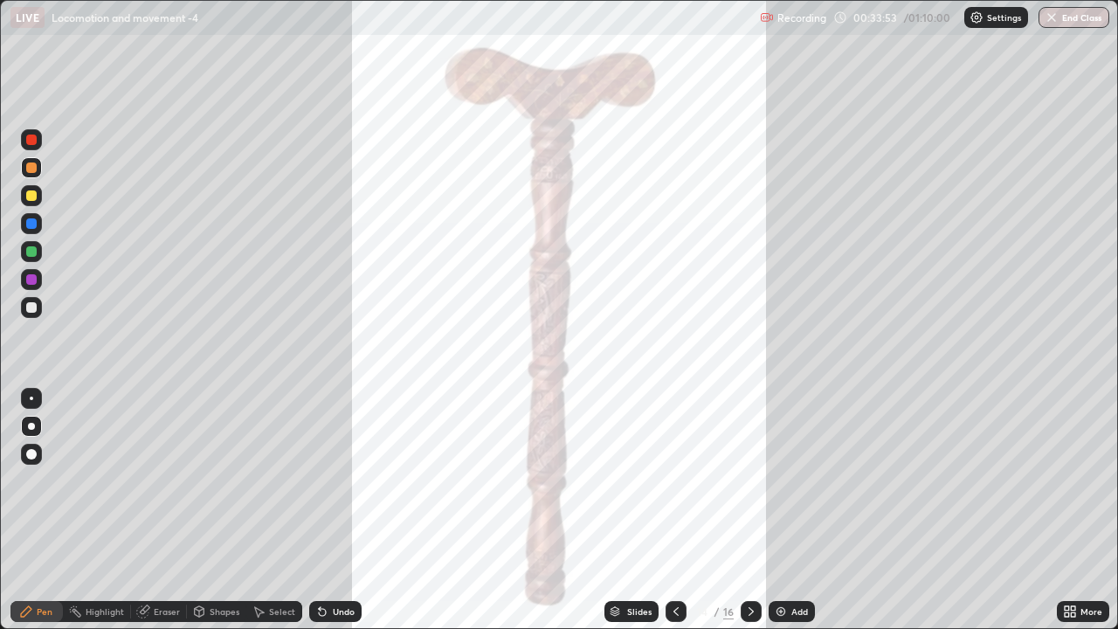
click at [674, 486] on icon at bounding box center [676, 612] width 14 height 14
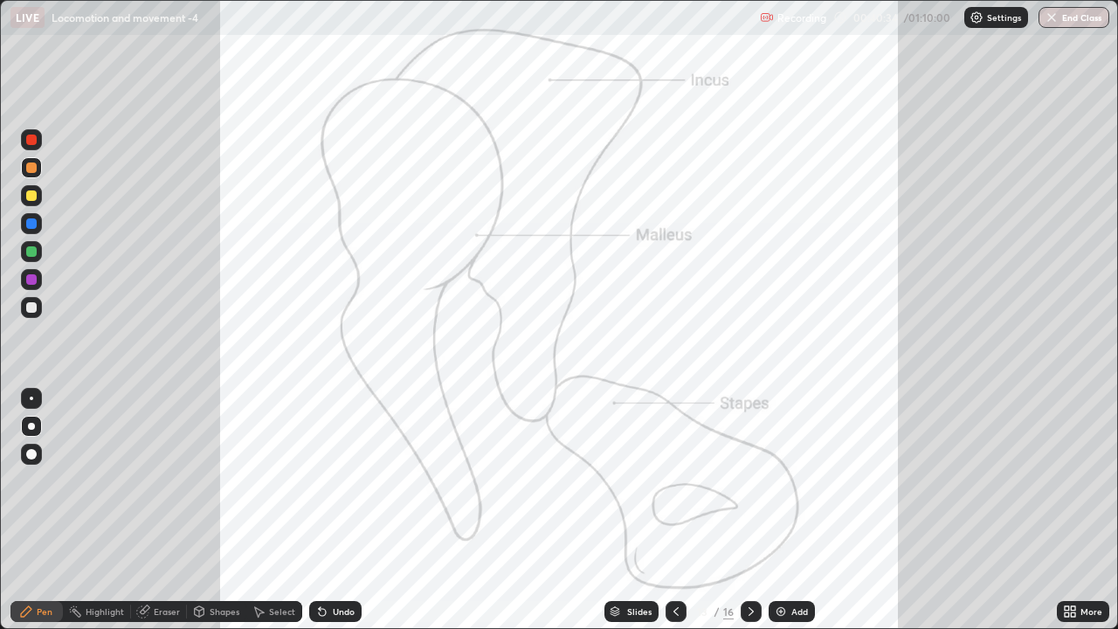
click at [666, 486] on div at bounding box center [676, 611] width 21 height 21
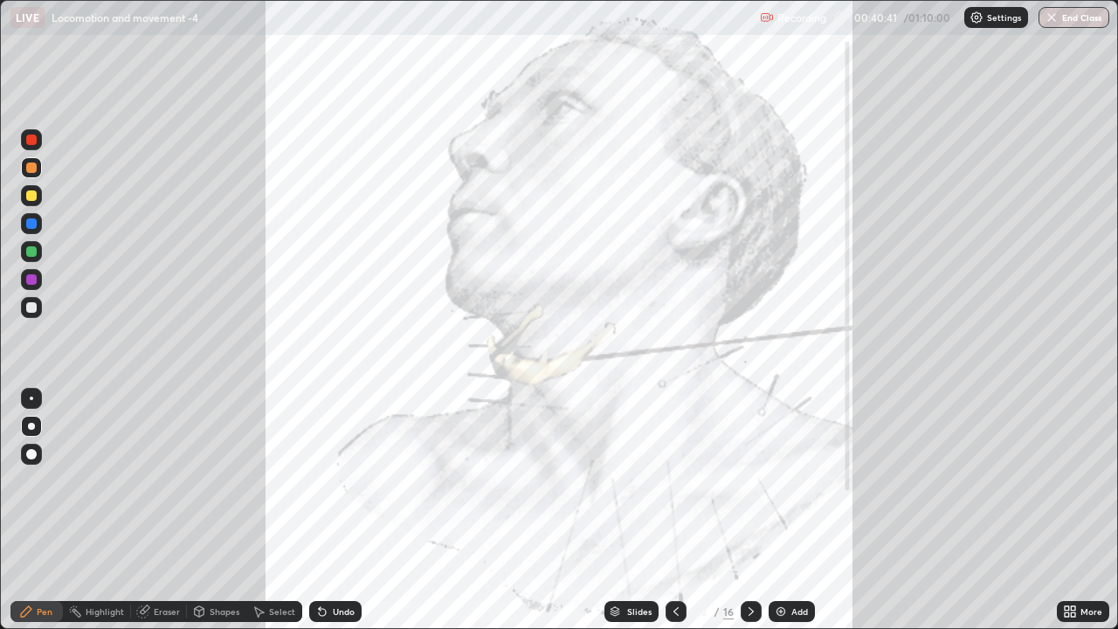
click at [751, 486] on icon at bounding box center [751, 612] width 14 height 14
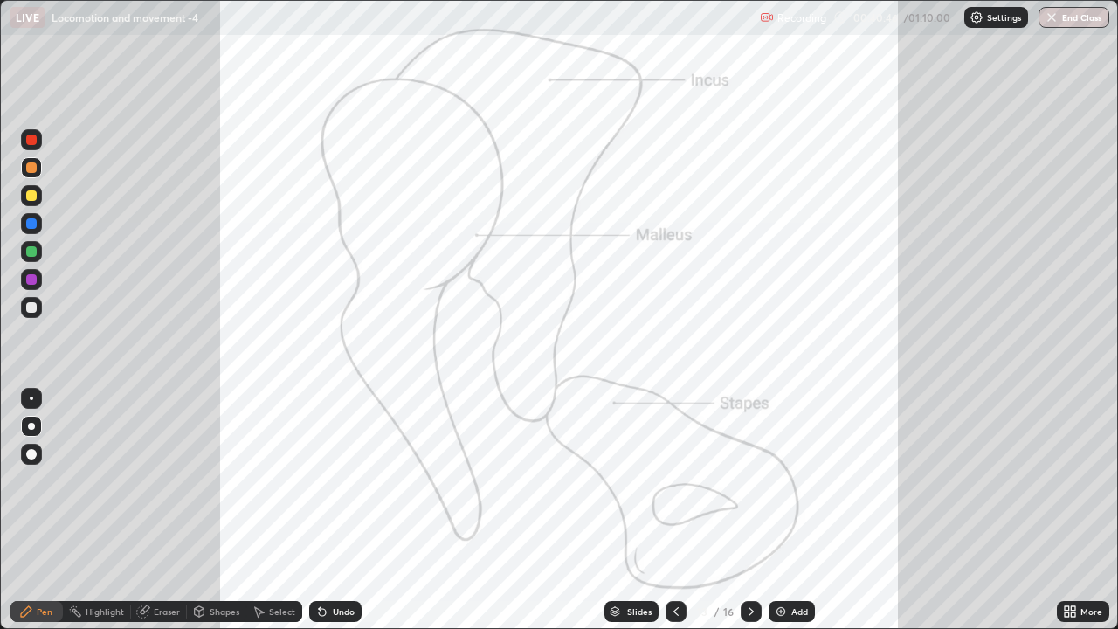
click at [747, 486] on icon at bounding box center [751, 612] width 14 height 14
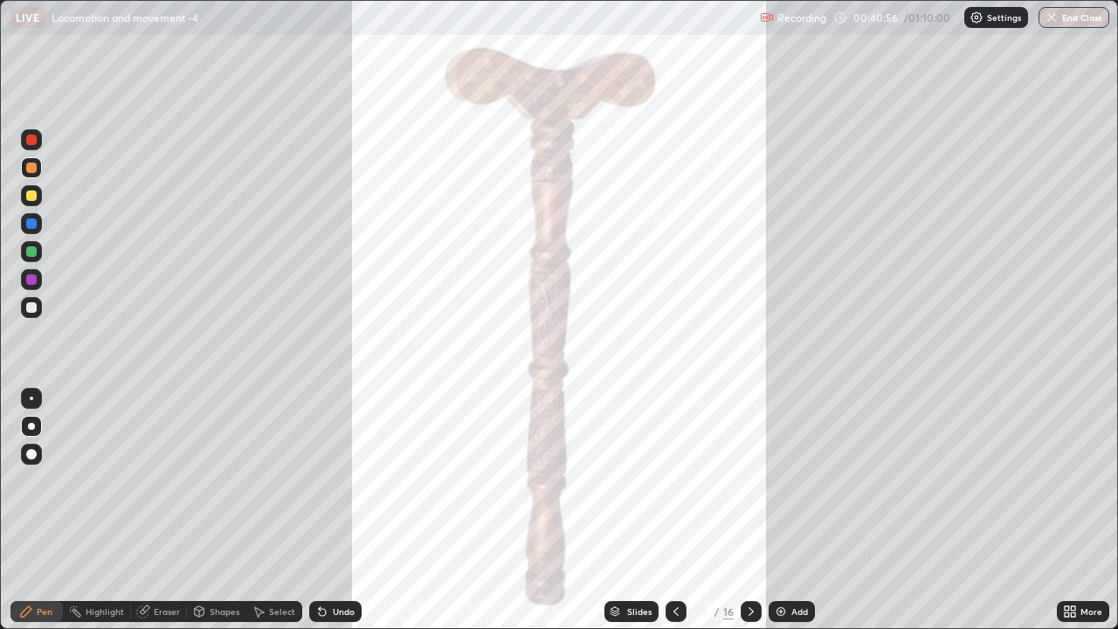
click at [750, 486] on icon at bounding box center [751, 611] width 5 height 9
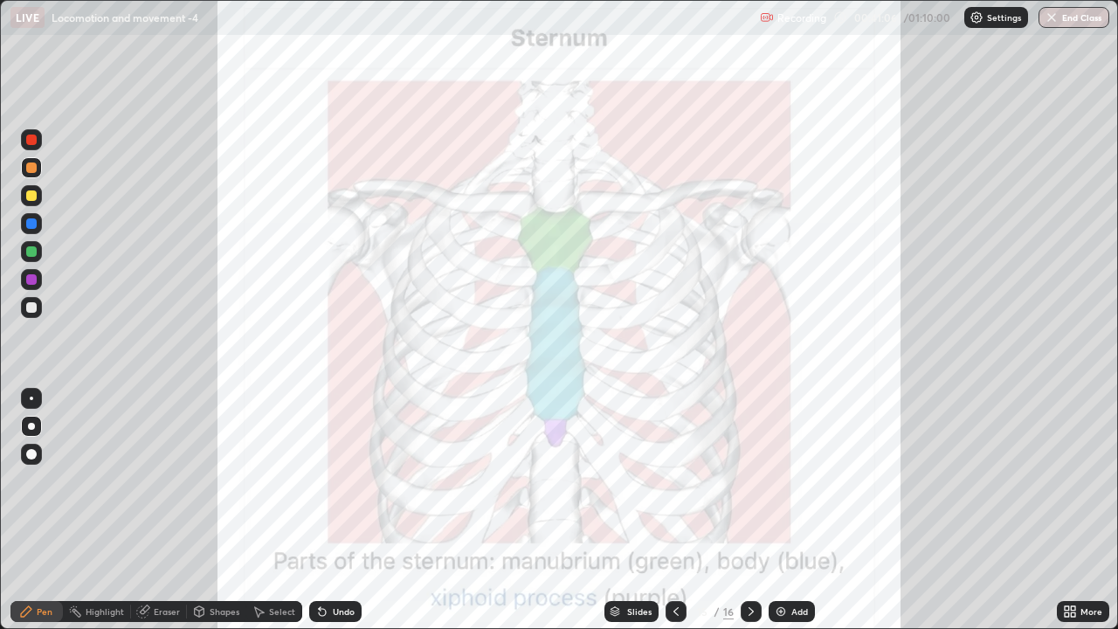
click at [31, 399] on div at bounding box center [31, 398] width 3 height 3
click at [32, 398] on div at bounding box center [31, 398] width 3 height 3
click at [35, 308] on div at bounding box center [31, 307] width 10 height 10
click at [32, 286] on div at bounding box center [31, 279] width 21 height 21
click at [32, 311] on div at bounding box center [31, 307] width 10 height 10
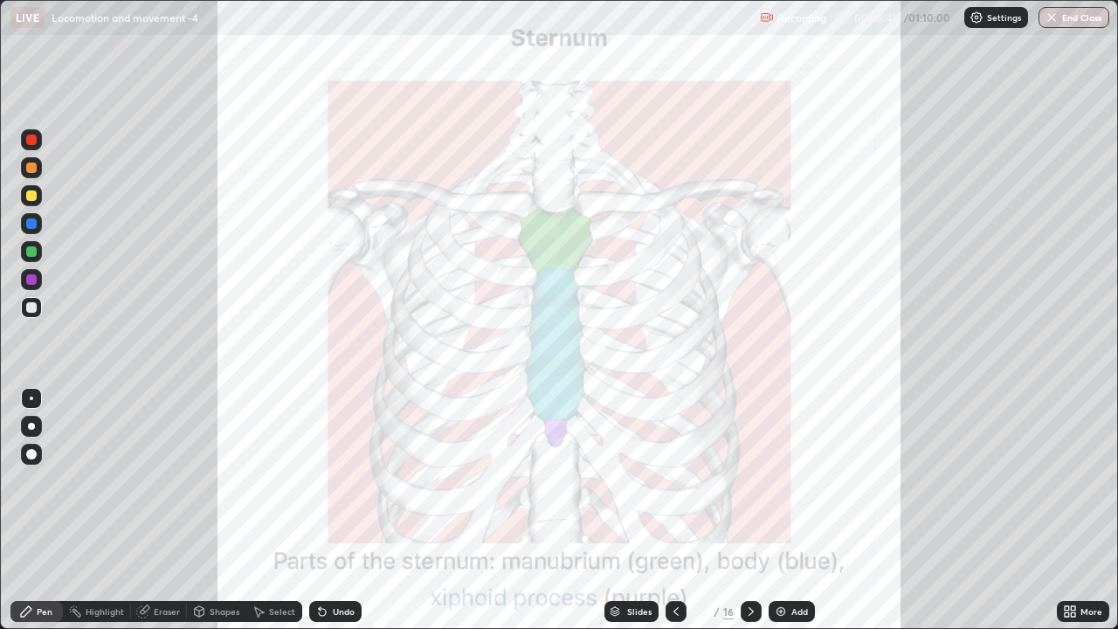
click at [778, 486] on img at bounding box center [781, 612] width 14 height 14
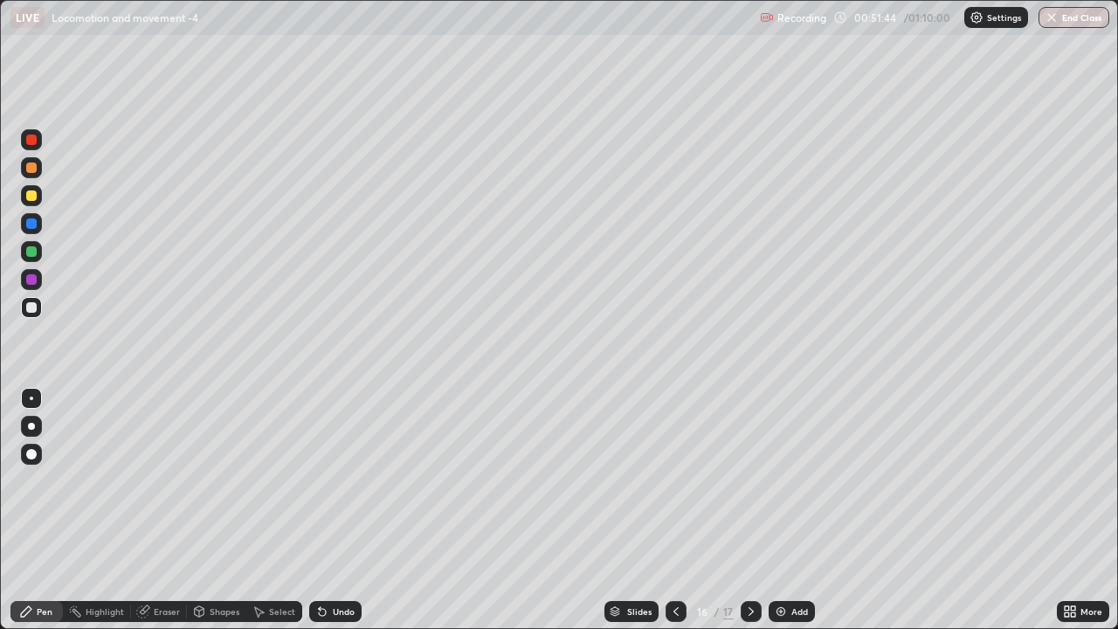
click at [262, 486] on icon at bounding box center [260, 612] width 10 height 10
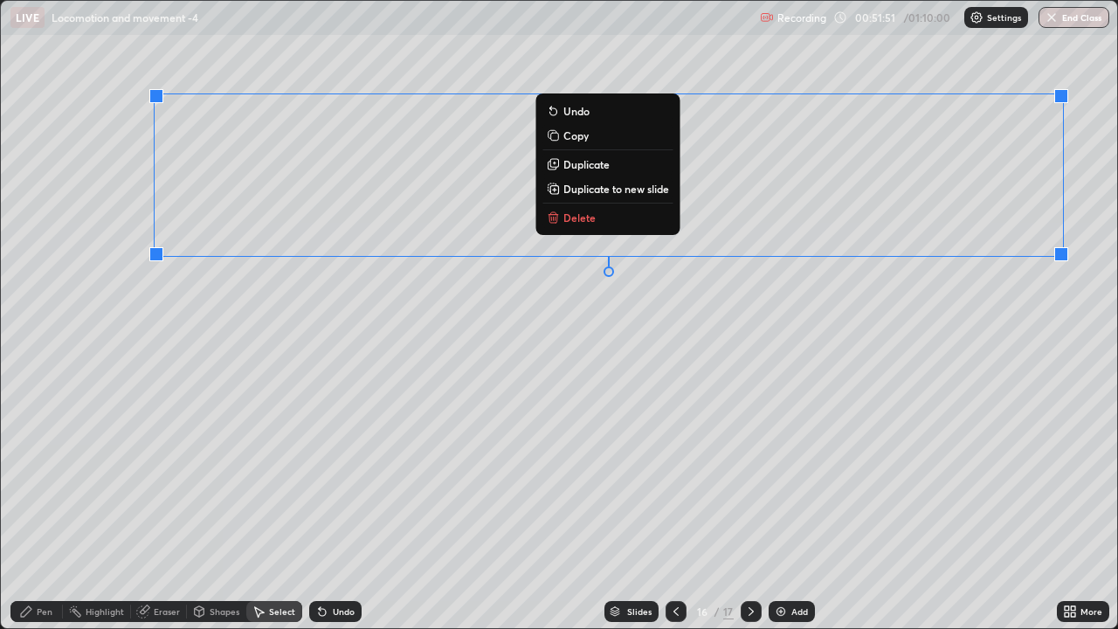
click at [1016, 335] on div "0 ° Undo Copy Duplicate Duplicate to new slide Delete" at bounding box center [559, 314] width 1117 height 627
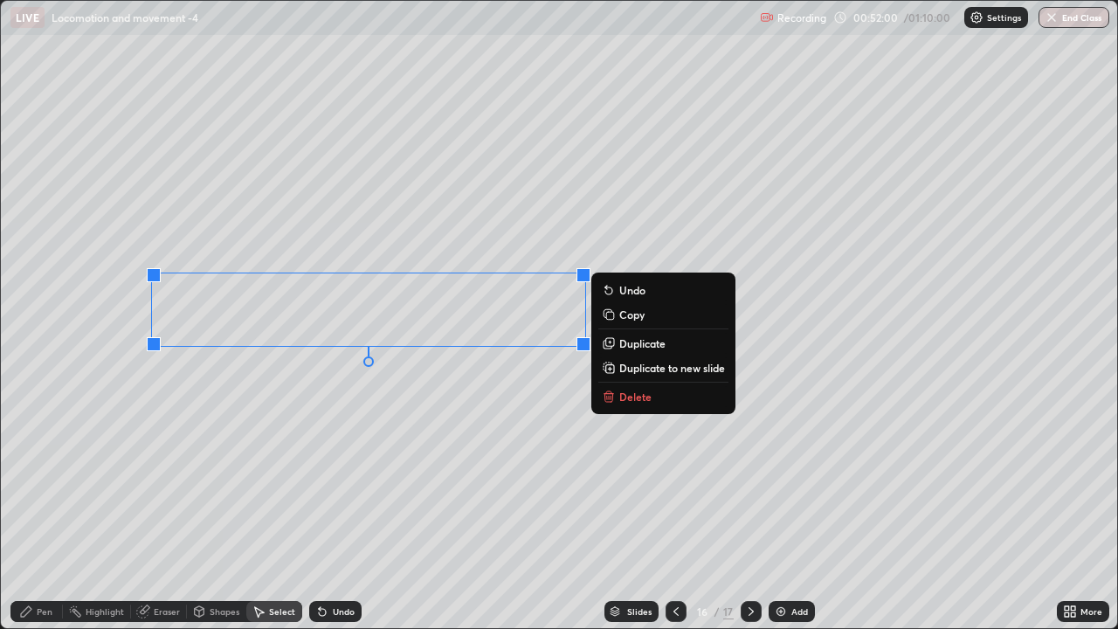
click at [365, 409] on div "0 ° Undo Copy Duplicate Duplicate to new slide Delete" at bounding box center [559, 314] width 1117 height 627
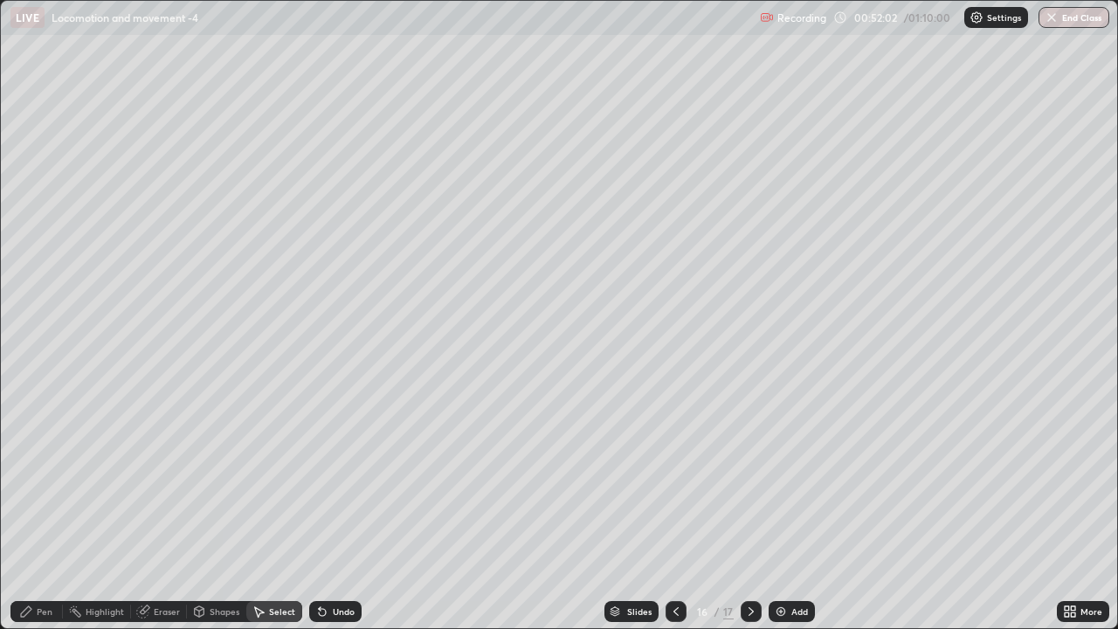
click at [34, 486] on div "Pen" at bounding box center [36, 611] width 52 height 21
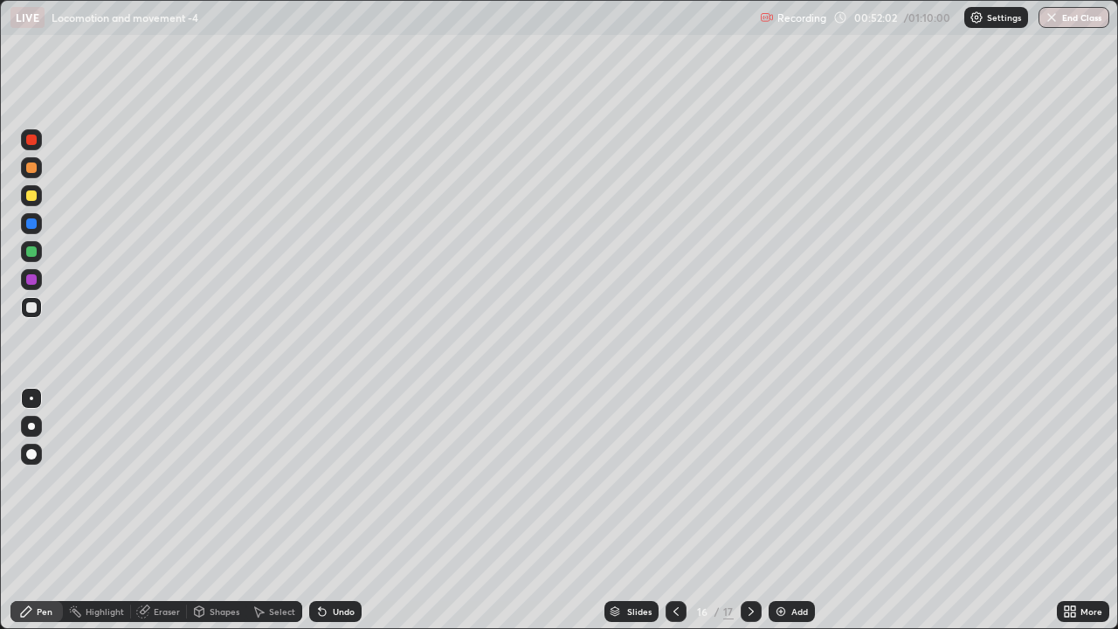
click at [29, 280] on div at bounding box center [31, 279] width 10 height 10
click at [32, 204] on div at bounding box center [31, 195] width 21 height 21
click at [265, 486] on div "Select" at bounding box center [274, 611] width 56 height 21
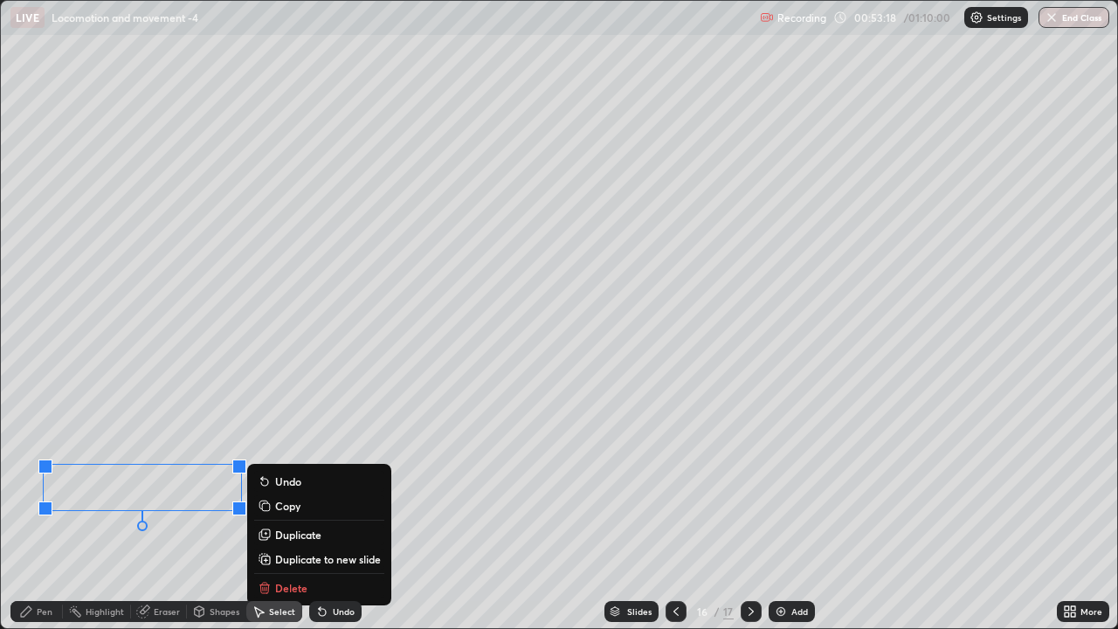
click at [86, 486] on div "0 ° Undo Copy Duplicate Duplicate to new slide Delete" at bounding box center [559, 314] width 1117 height 627
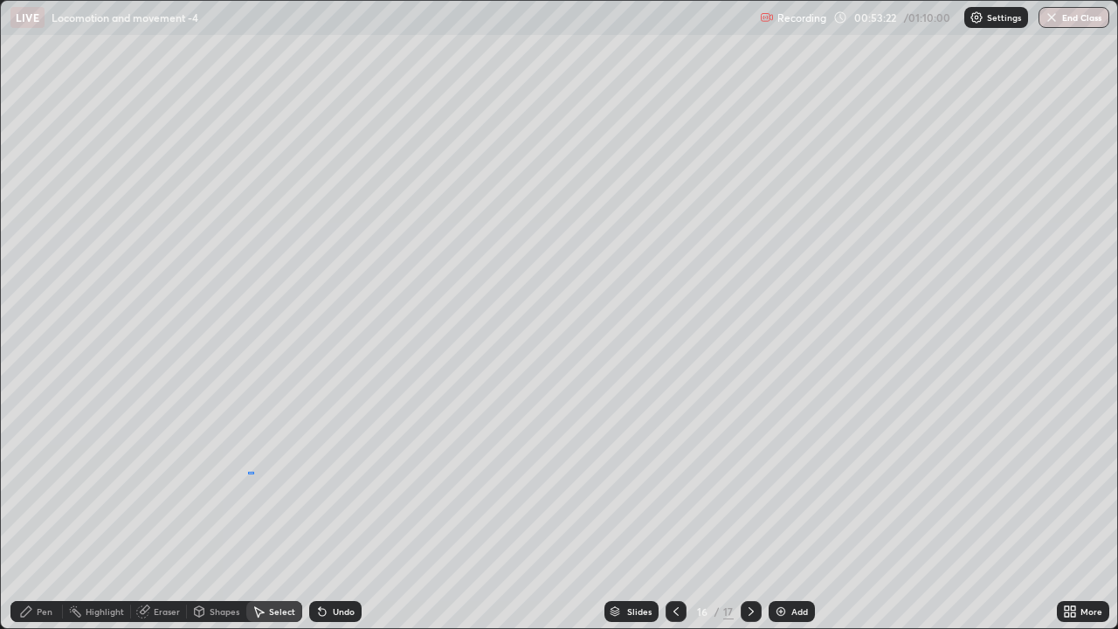
click at [259, 469] on div "0 ° Undo Copy Duplicate Duplicate to new slide Delete" at bounding box center [559, 314] width 1117 height 627
click at [38, 486] on div "Pen" at bounding box center [45, 611] width 16 height 9
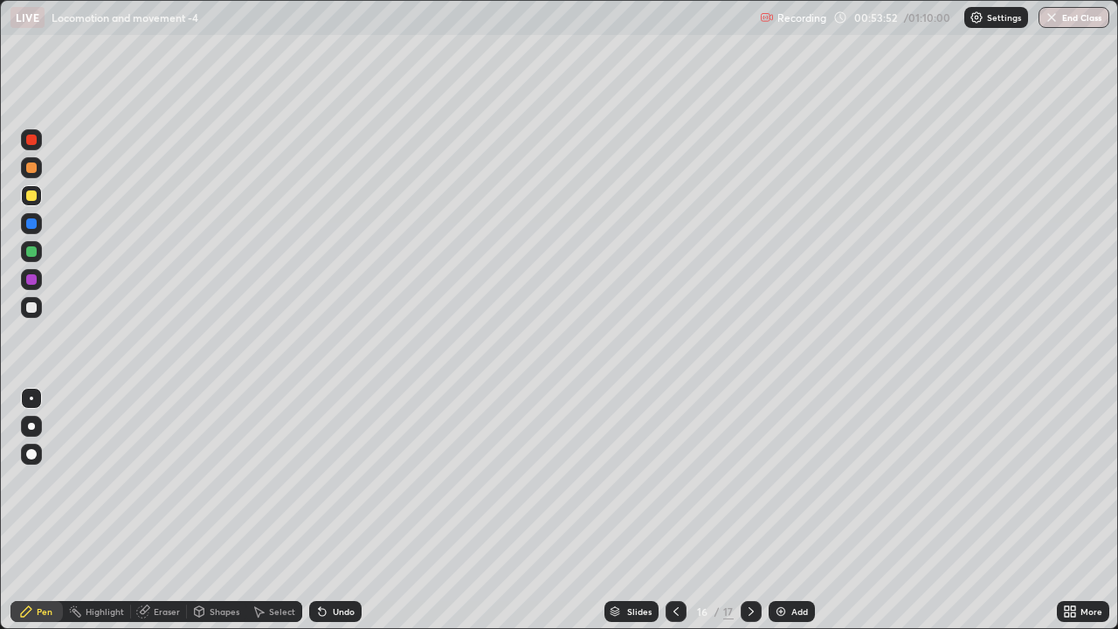
click at [30, 308] on div at bounding box center [31, 307] width 10 height 10
click at [44, 486] on div "Pen" at bounding box center [45, 611] width 16 height 9
click at [328, 486] on div "Undo" at bounding box center [335, 611] width 52 height 21
click at [320, 486] on icon at bounding box center [322, 612] width 7 height 7
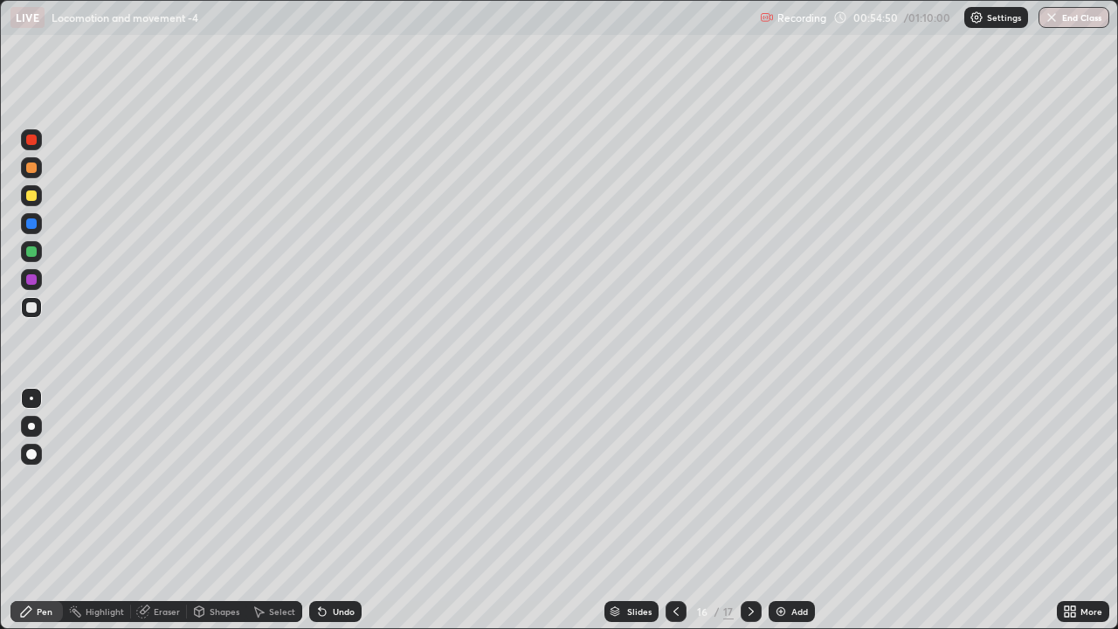
click at [315, 486] on icon at bounding box center [322, 612] width 14 height 14
click at [315, 486] on div "Undo" at bounding box center [335, 611] width 52 height 21
click at [319, 486] on icon at bounding box center [322, 612] width 7 height 7
click at [320, 486] on icon at bounding box center [322, 612] width 7 height 7
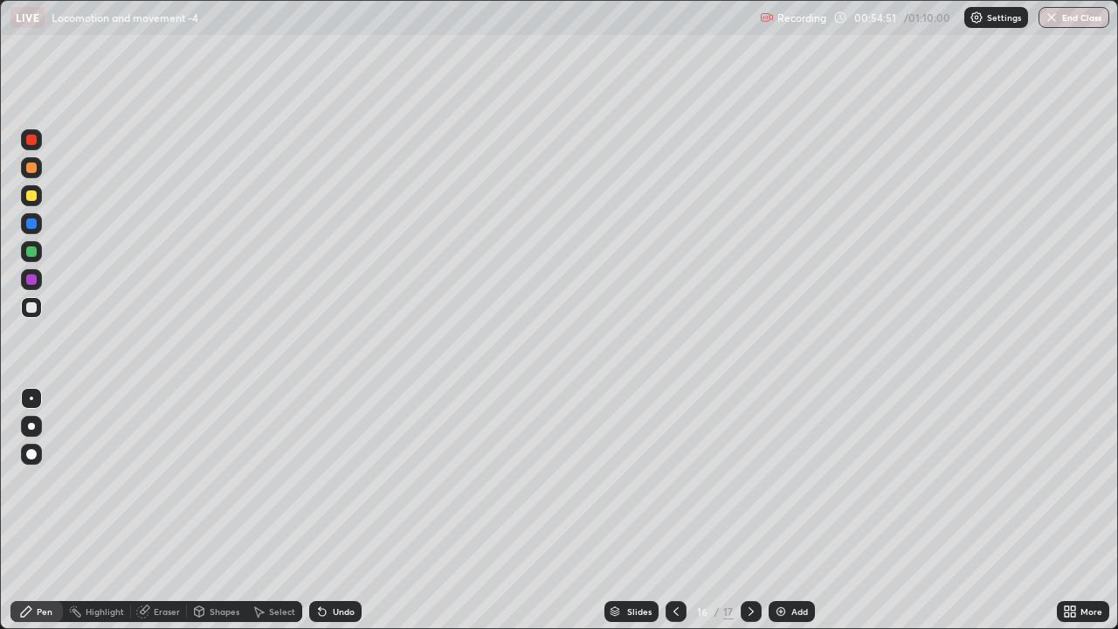
click at [319, 486] on icon at bounding box center [322, 612] width 7 height 7
click at [319, 486] on icon at bounding box center [320, 608] width 2 height 2
click at [334, 486] on div "Undo" at bounding box center [335, 611] width 52 height 21
click at [334, 486] on div "Undo" at bounding box center [344, 611] width 22 height 9
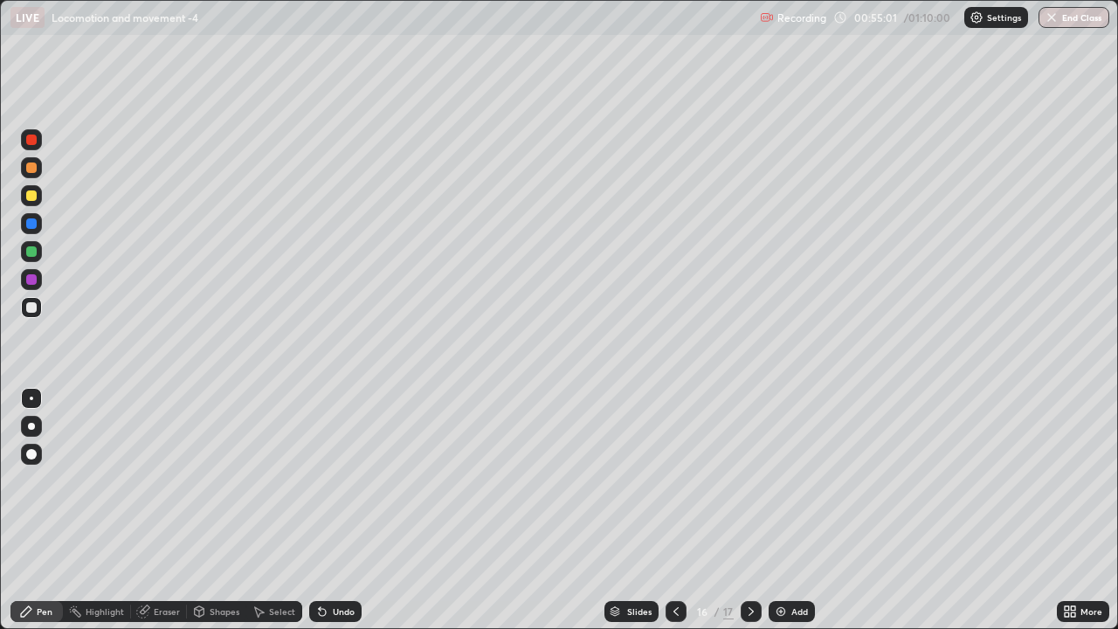
click at [333, 486] on div "Undo" at bounding box center [344, 611] width 22 height 9
click at [337, 486] on div "Undo" at bounding box center [335, 611] width 52 height 21
click at [336, 486] on div "Undo" at bounding box center [344, 611] width 22 height 9
click at [190, 486] on div "Shapes" at bounding box center [216, 611] width 59 height 21
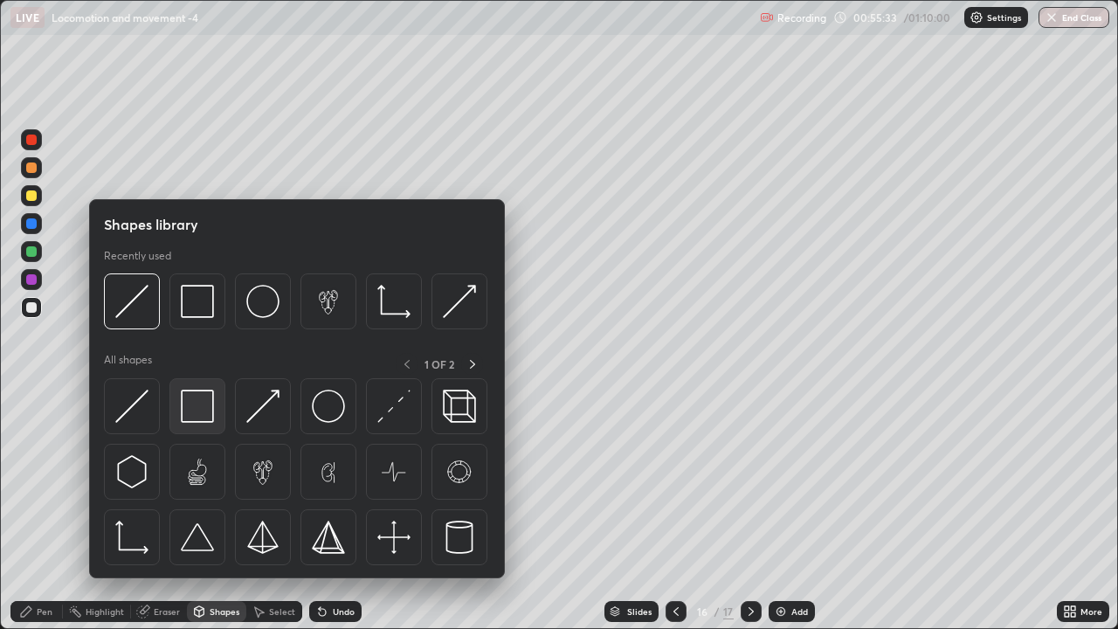
click at [202, 411] on img at bounding box center [197, 406] width 33 height 33
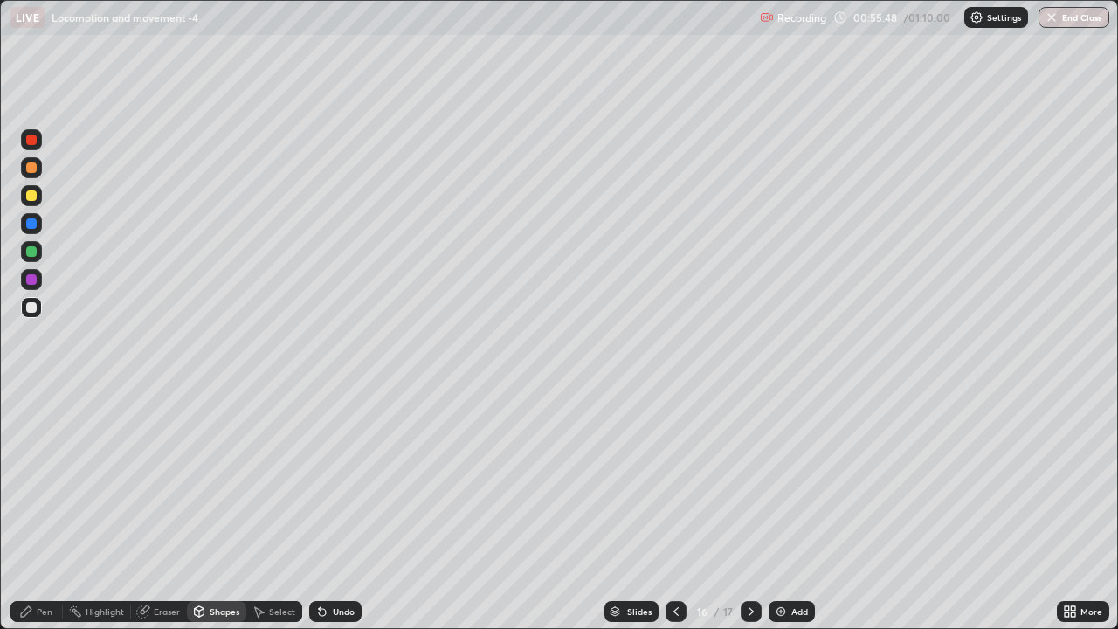
click at [343, 486] on div "Undo" at bounding box center [344, 611] width 22 height 9
click at [349, 486] on div "Undo" at bounding box center [335, 611] width 52 height 21
click at [45, 486] on div "Pen" at bounding box center [45, 611] width 16 height 9
click at [31, 398] on div at bounding box center [31, 398] width 3 height 3
click at [674, 486] on icon at bounding box center [676, 612] width 14 height 14
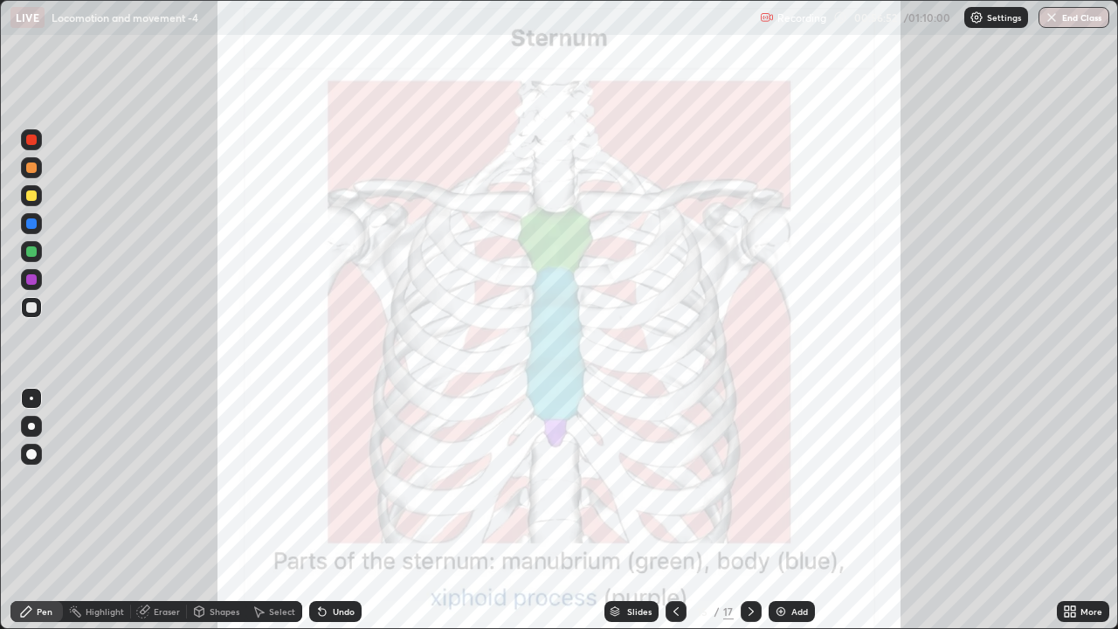
click at [749, 486] on icon at bounding box center [751, 611] width 5 height 9
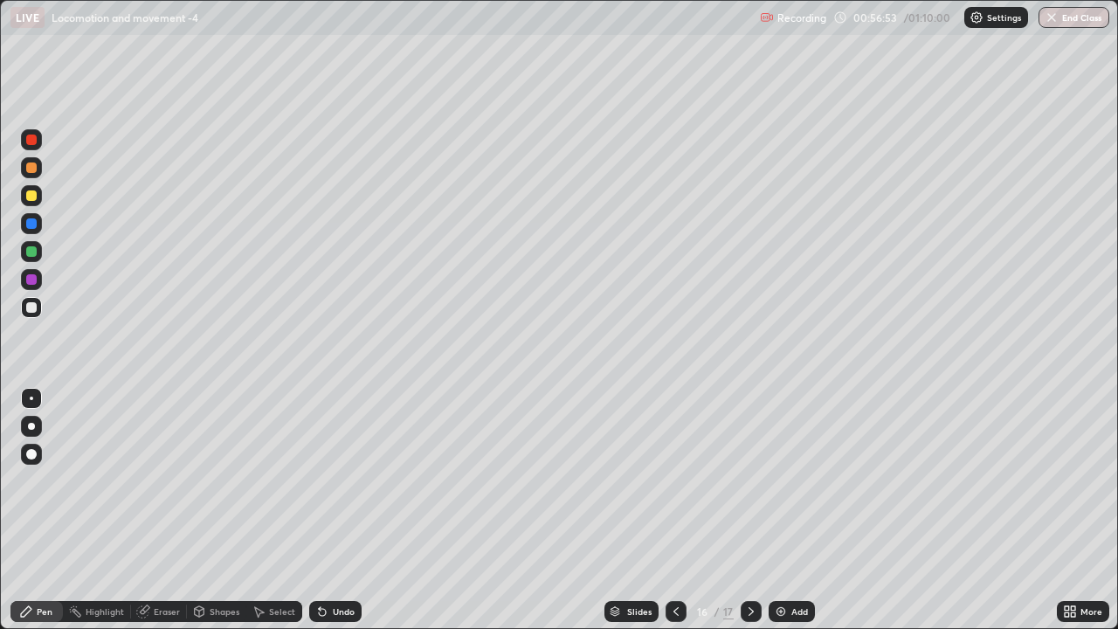
click at [751, 486] on icon at bounding box center [751, 611] width 5 height 9
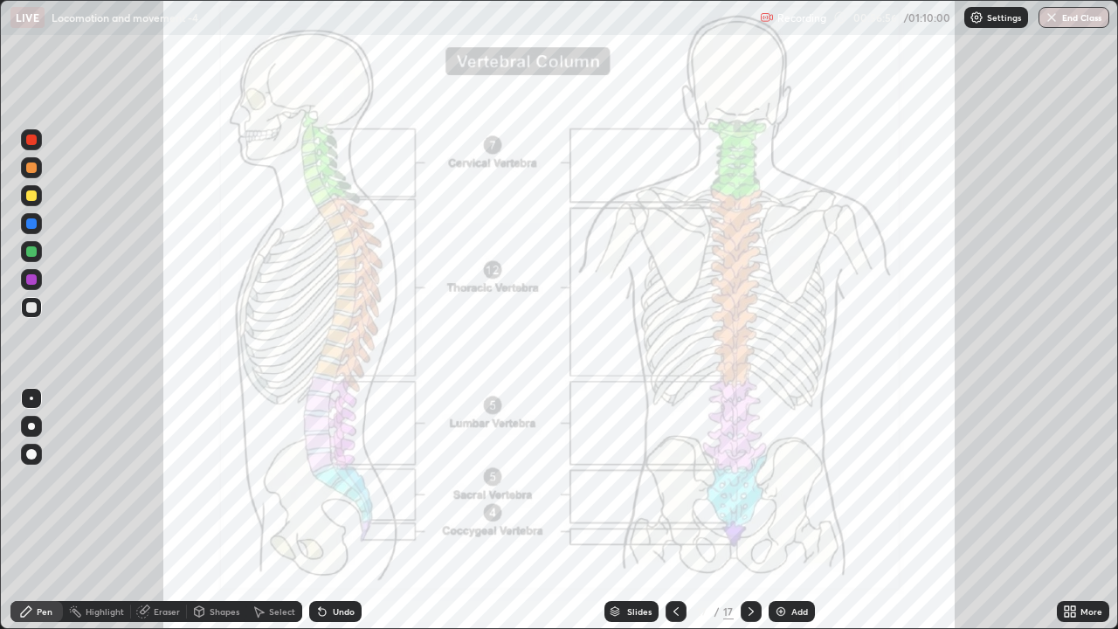
click at [677, 486] on icon at bounding box center [676, 612] width 14 height 14
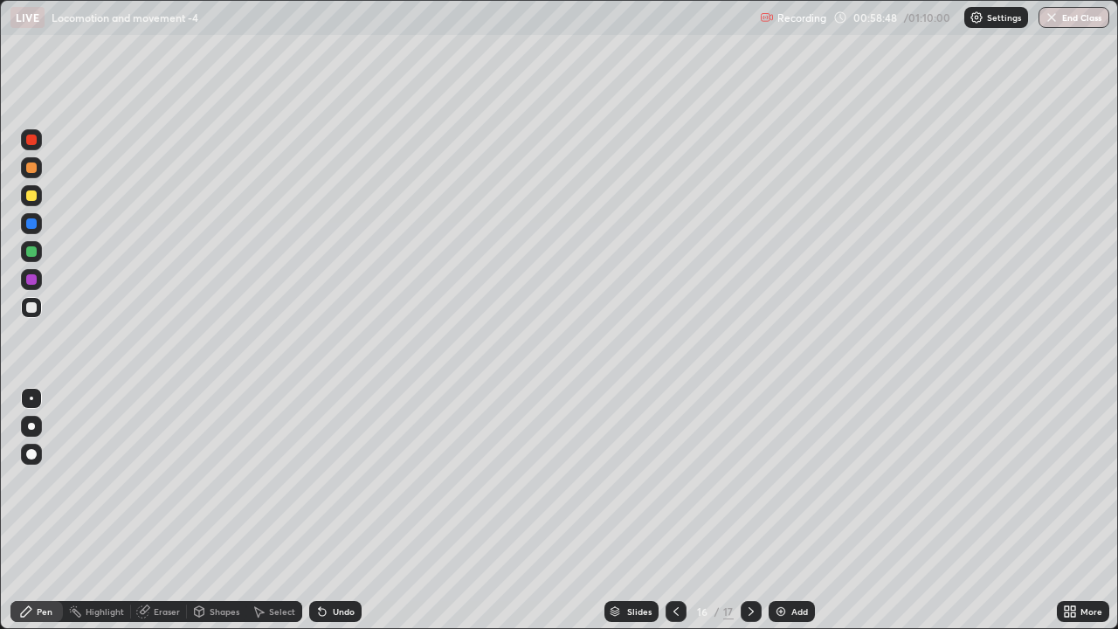
click at [674, 486] on icon at bounding box center [676, 612] width 14 height 14
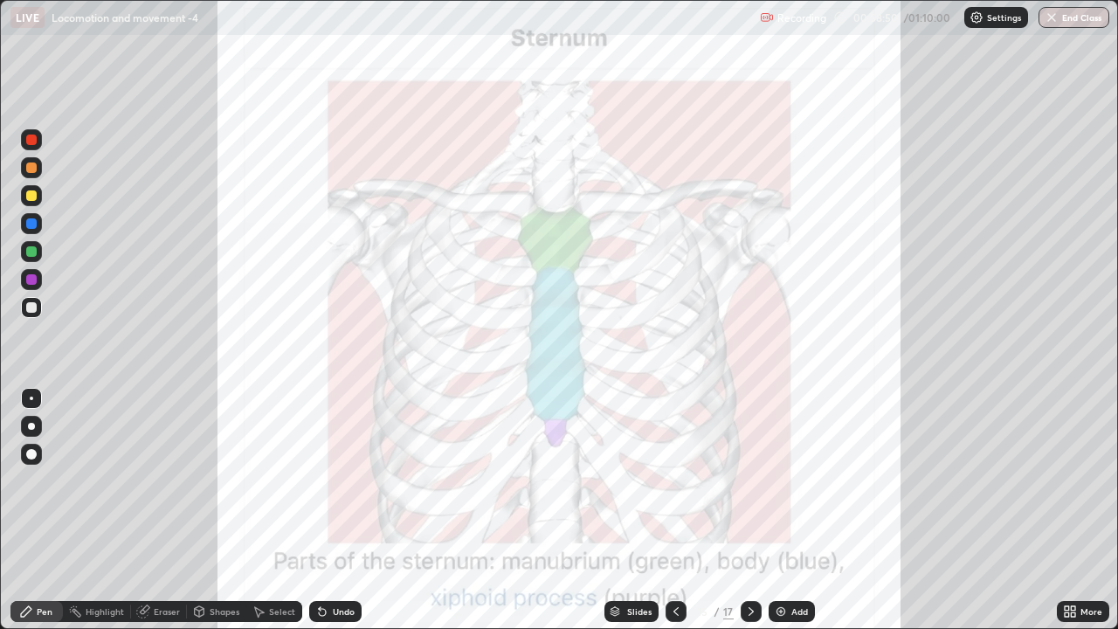
click at [777, 486] on img at bounding box center [781, 612] width 14 height 14
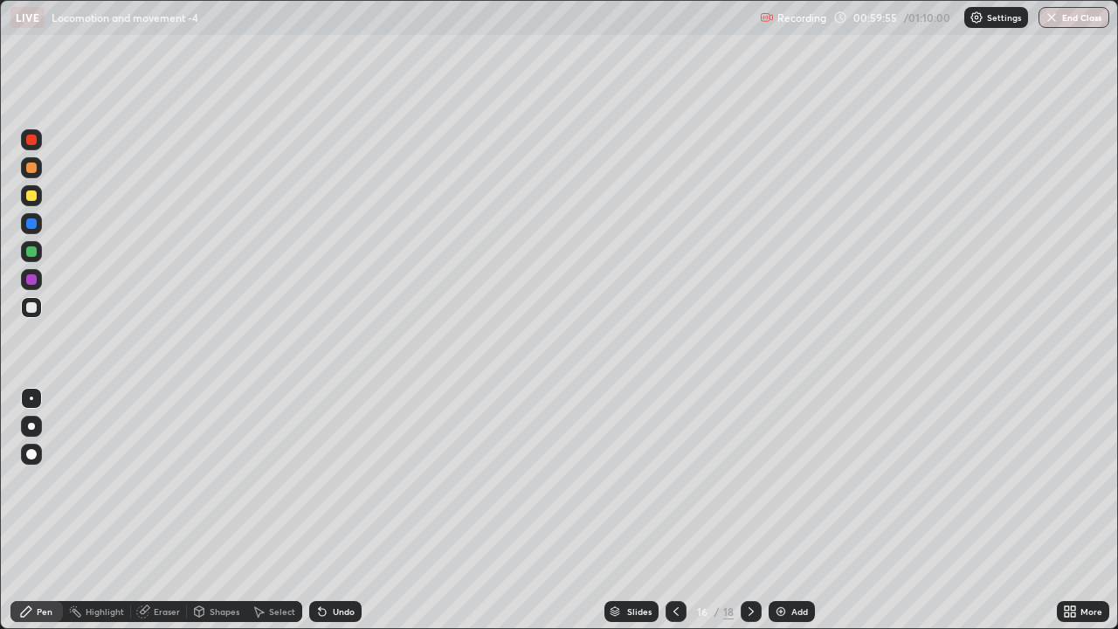
click at [674, 486] on icon at bounding box center [676, 612] width 14 height 14
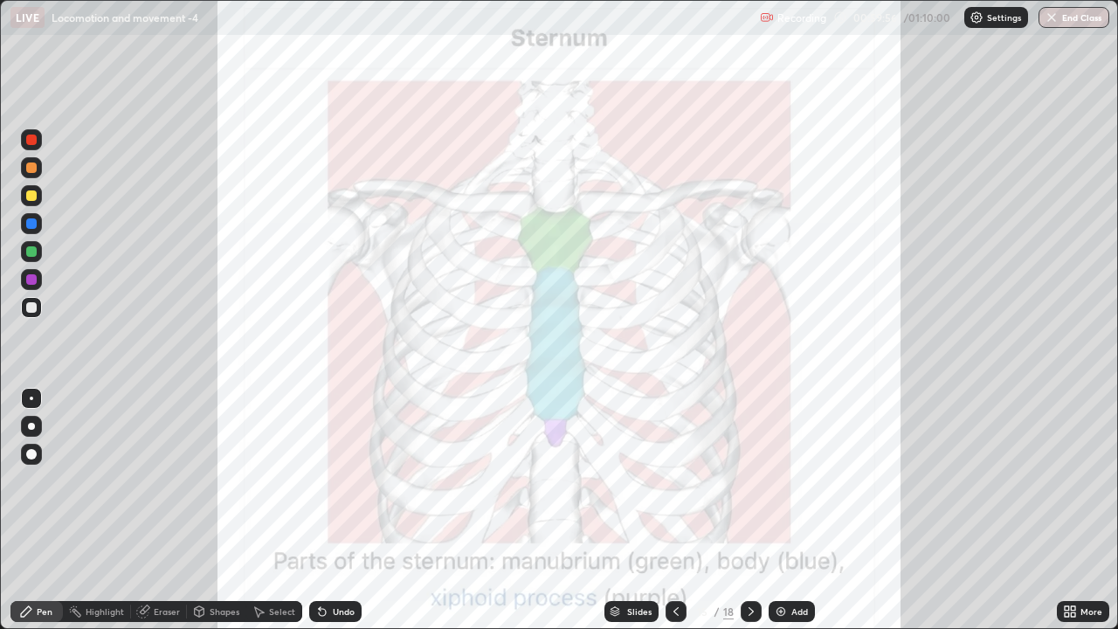
click at [750, 486] on icon at bounding box center [751, 611] width 5 height 9
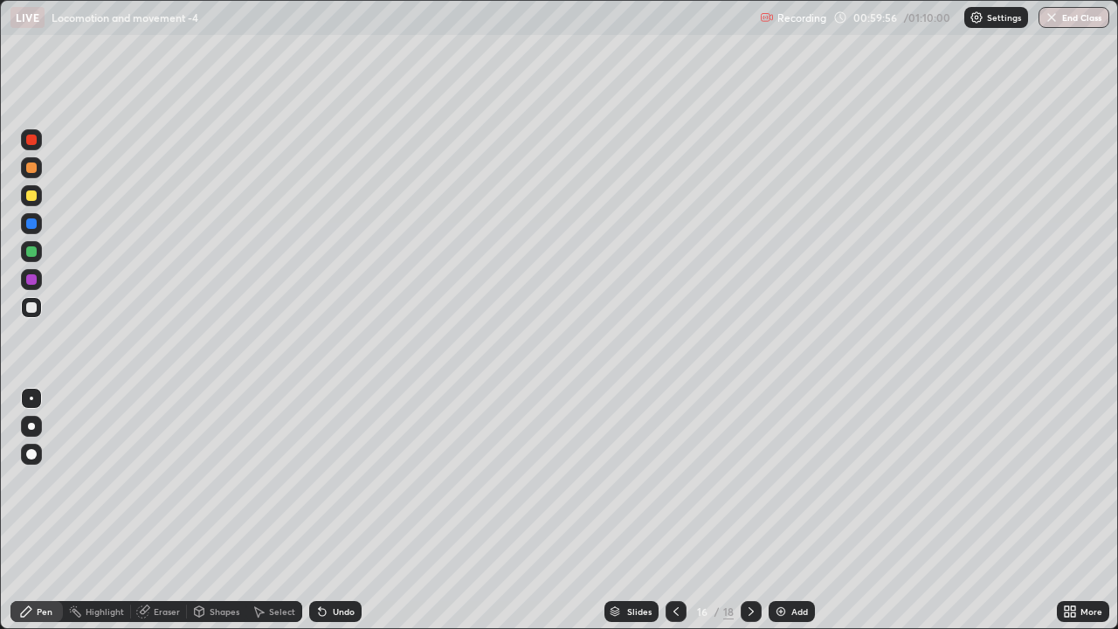
click at [750, 486] on icon at bounding box center [751, 611] width 5 height 9
click at [750, 486] on icon at bounding box center [751, 612] width 14 height 14
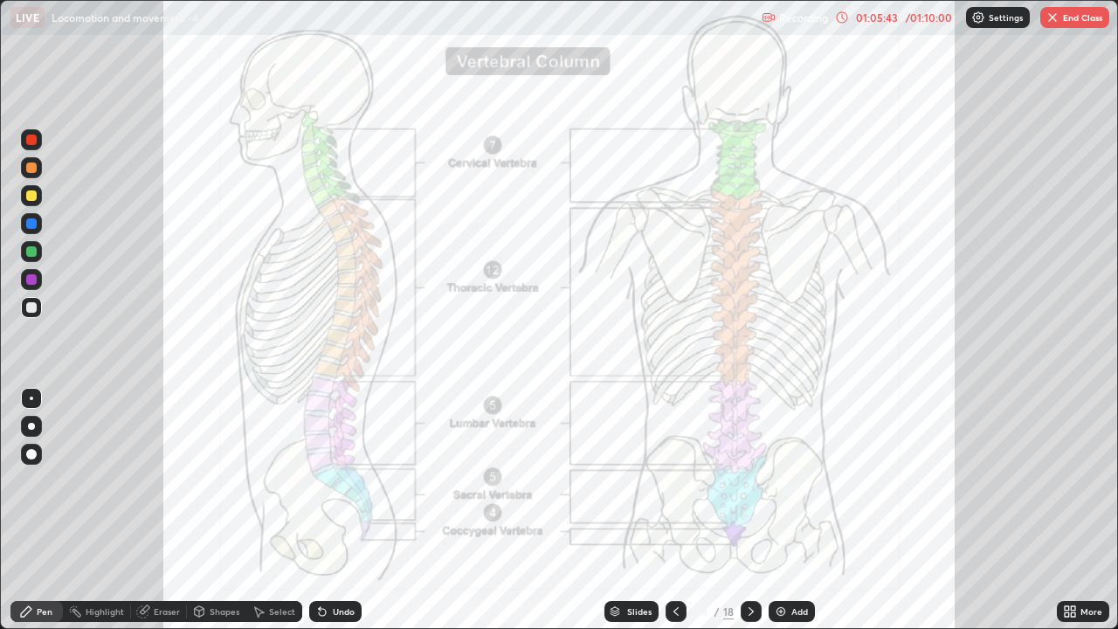
click at [30, 253] on div at bounding box center [31, 251] width 10 height 10
click at [349, 486] on div "Undo" at bounding box center [344, 611] width 22 height 9
click at [341, 486] on div "Undo" at bounding box center [344, 611] width 22 height 9
click at [1062, 16] on button "End Class" at bounding box center [1075, 17] width 69 height 21
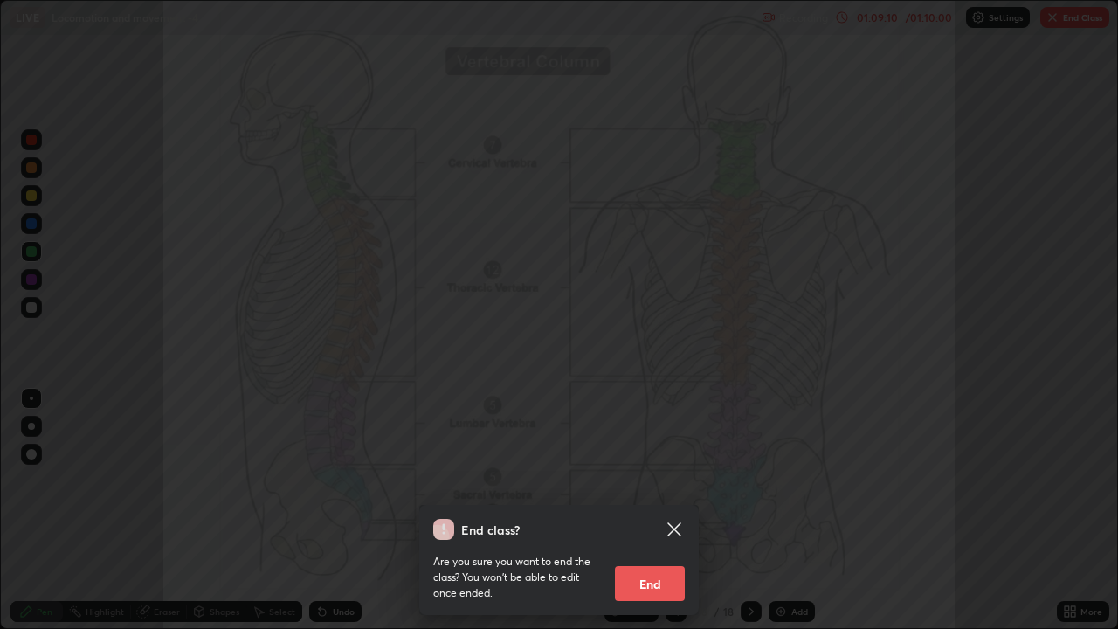
click at [654, 486] on button "End" at bounding box center [650, 583] width 70 height 35
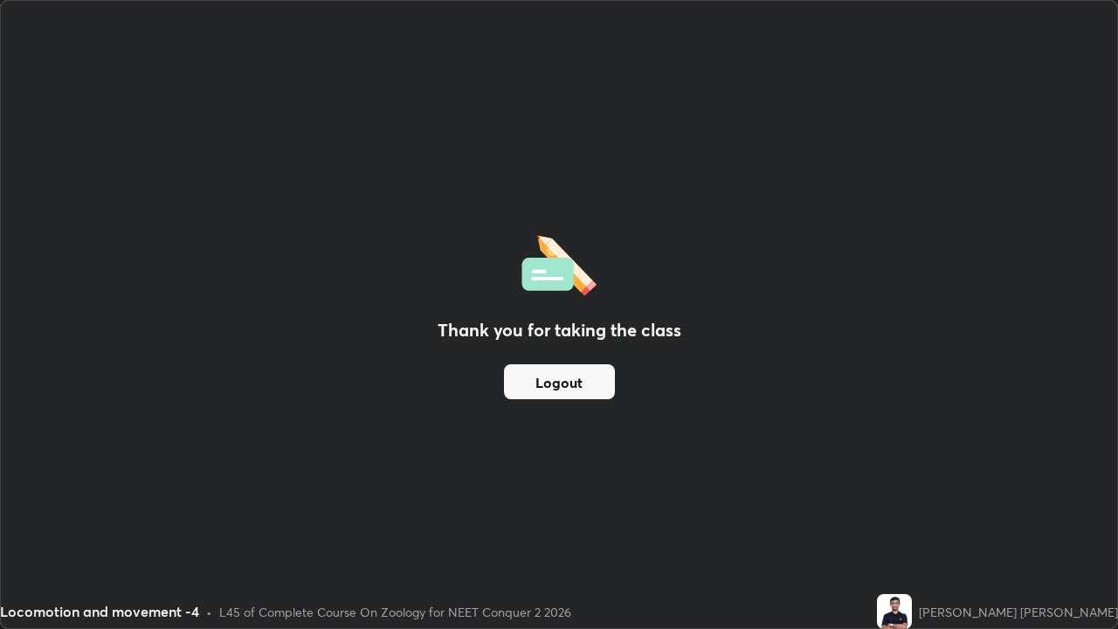
click at [569, 389] on button "Logout" at bounding box center [559, 381] width 111 height 35
click at [564, 389] on button "Logout" at bounding box center [559, 381] width 111 height 35
